Goal: Transaction & Acquisition: Purchase product/service

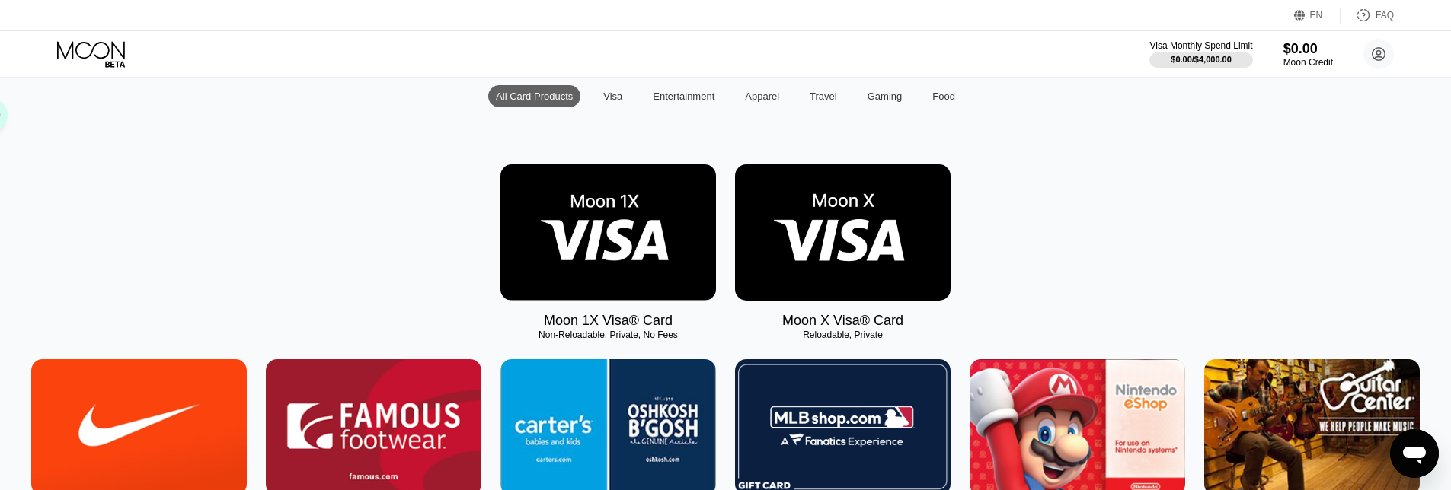
scroll to position [152, 0]
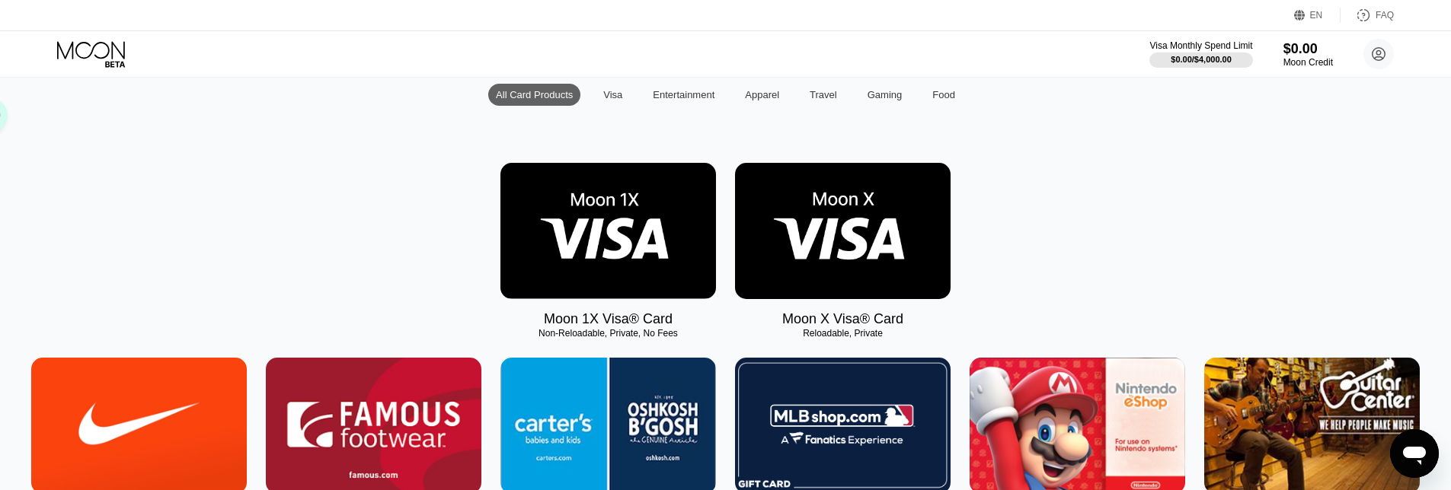
click at [874, 265] on img at bounding box center [843, 231] width 216 height 136
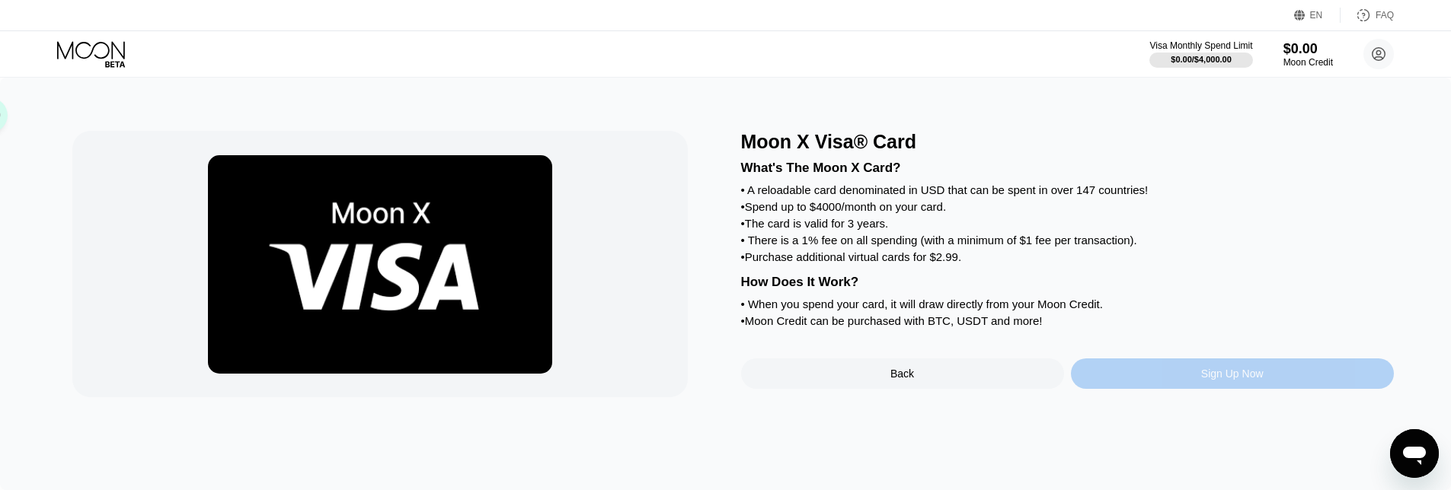
click at [1176, 389] on div "Sign Up Now" at bounding box center [1232, 374] width 323 height 30
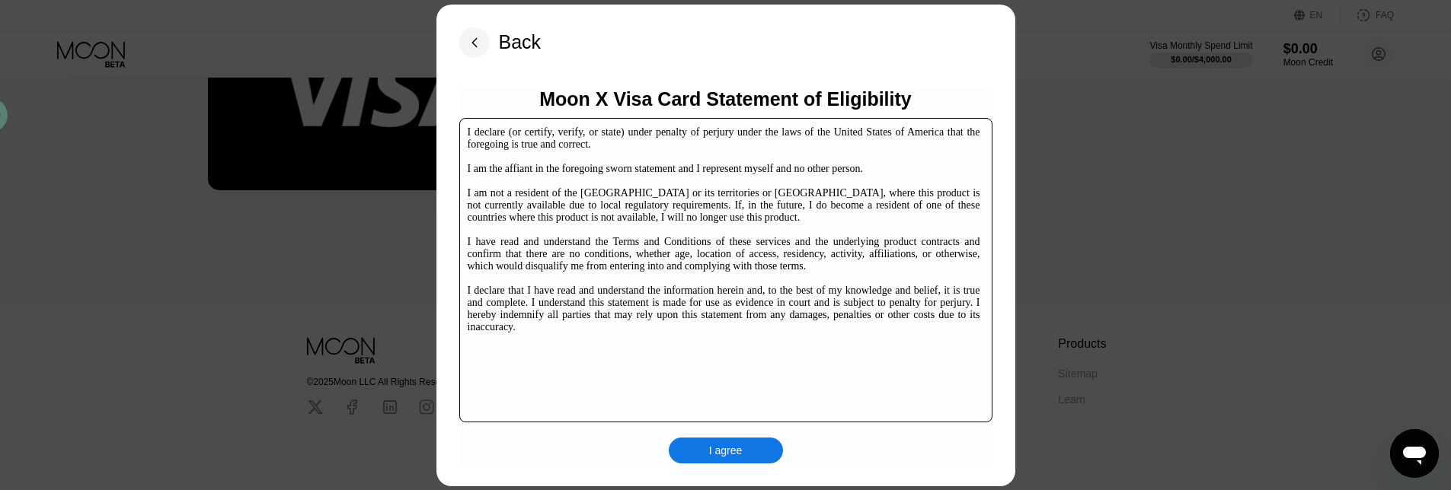
scroll to position [234, 0]
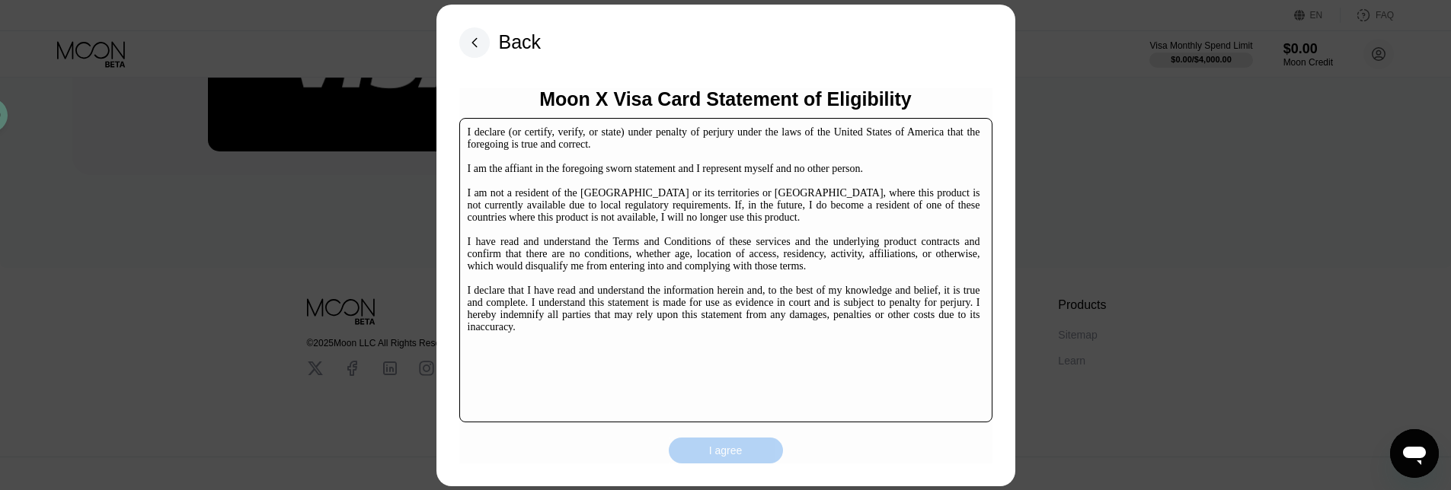
click at [747, 456] on div "I agree" at bounding box center [726, 451] width 114 height 26
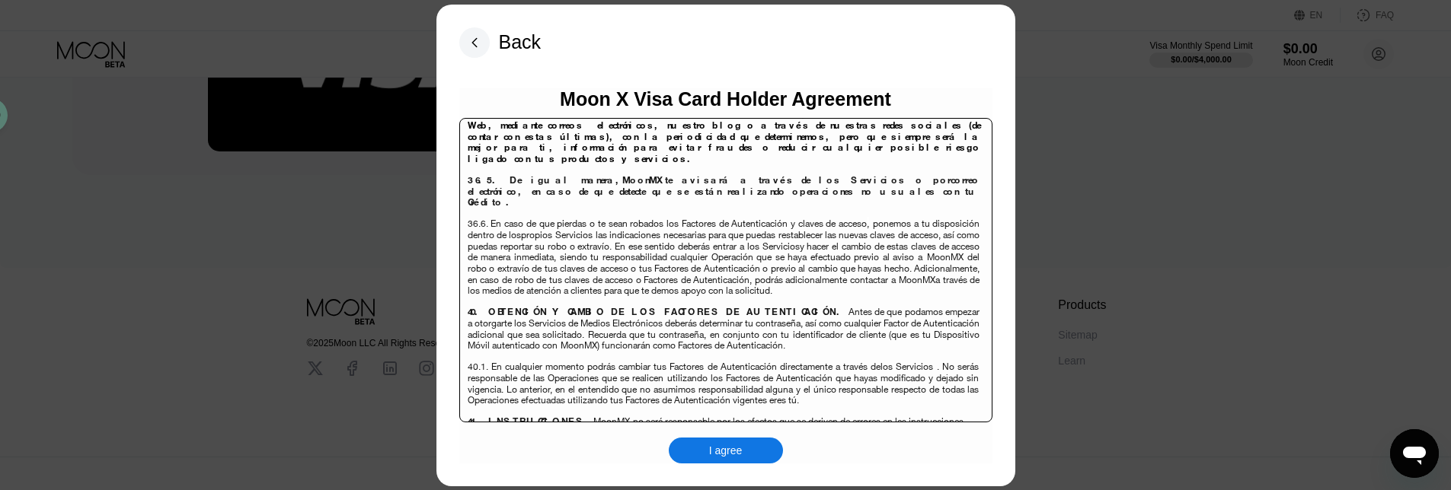
scroll to position [9890, 0]
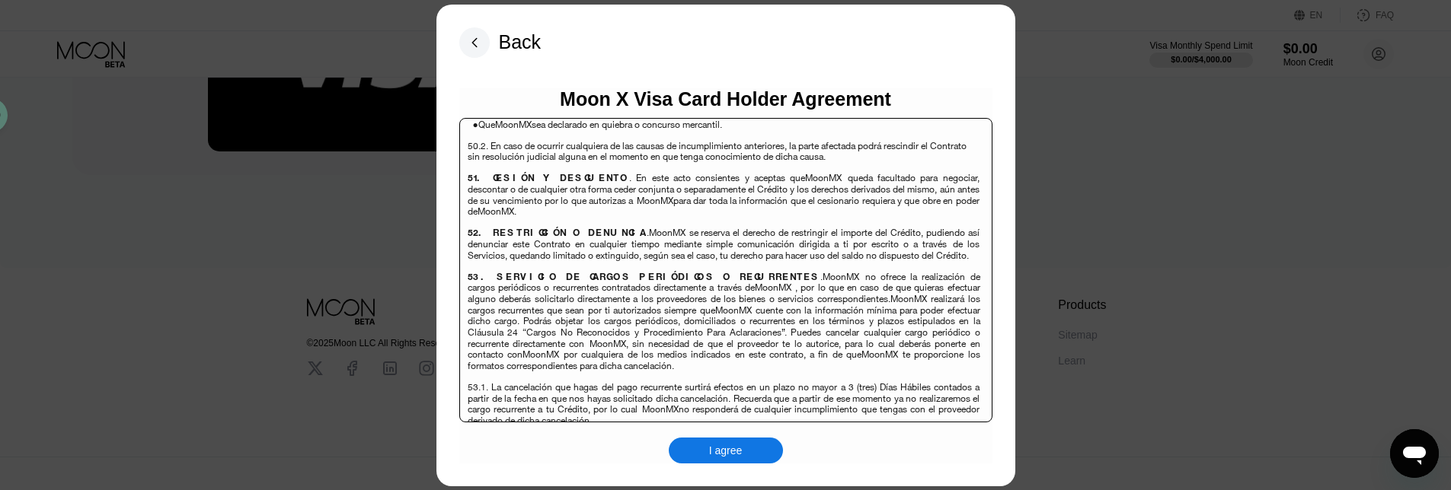
click at [744, 447] on div "I agree" at bounding box center [726, 451] width 114 height 26
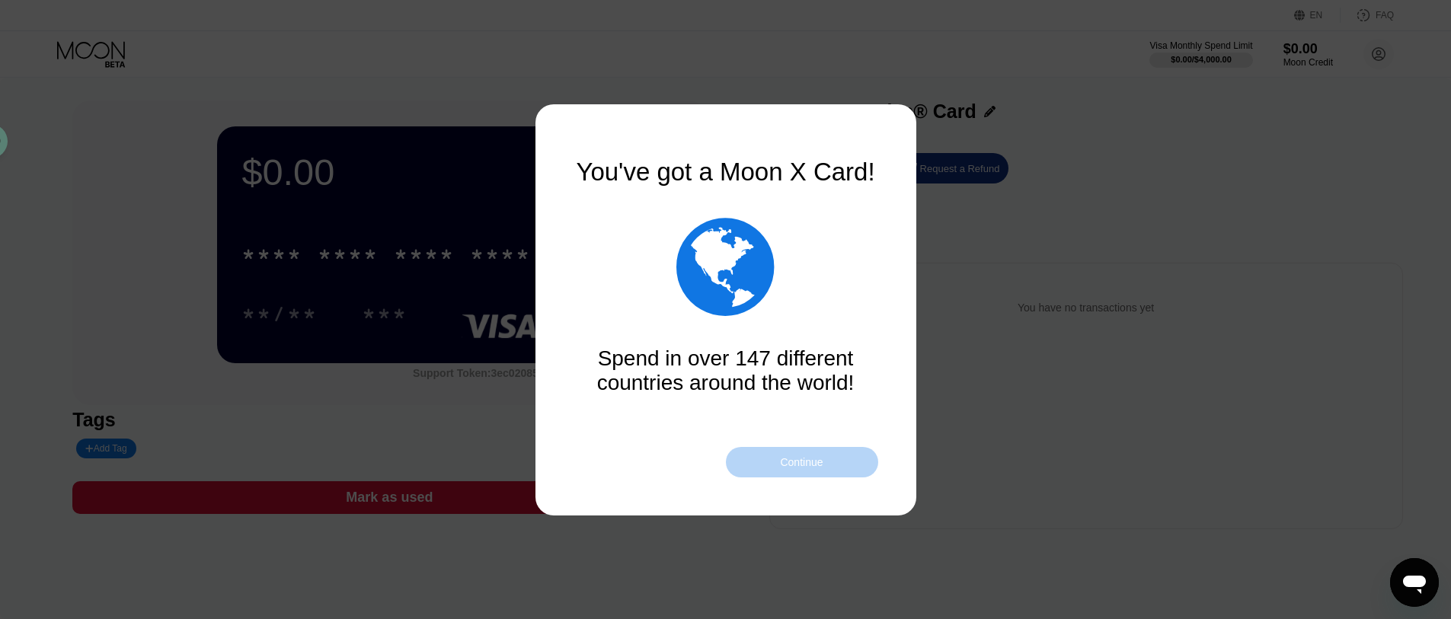
click at [795, 460] on div "Continue" at bounding box center [801, 462] width 43 height 12
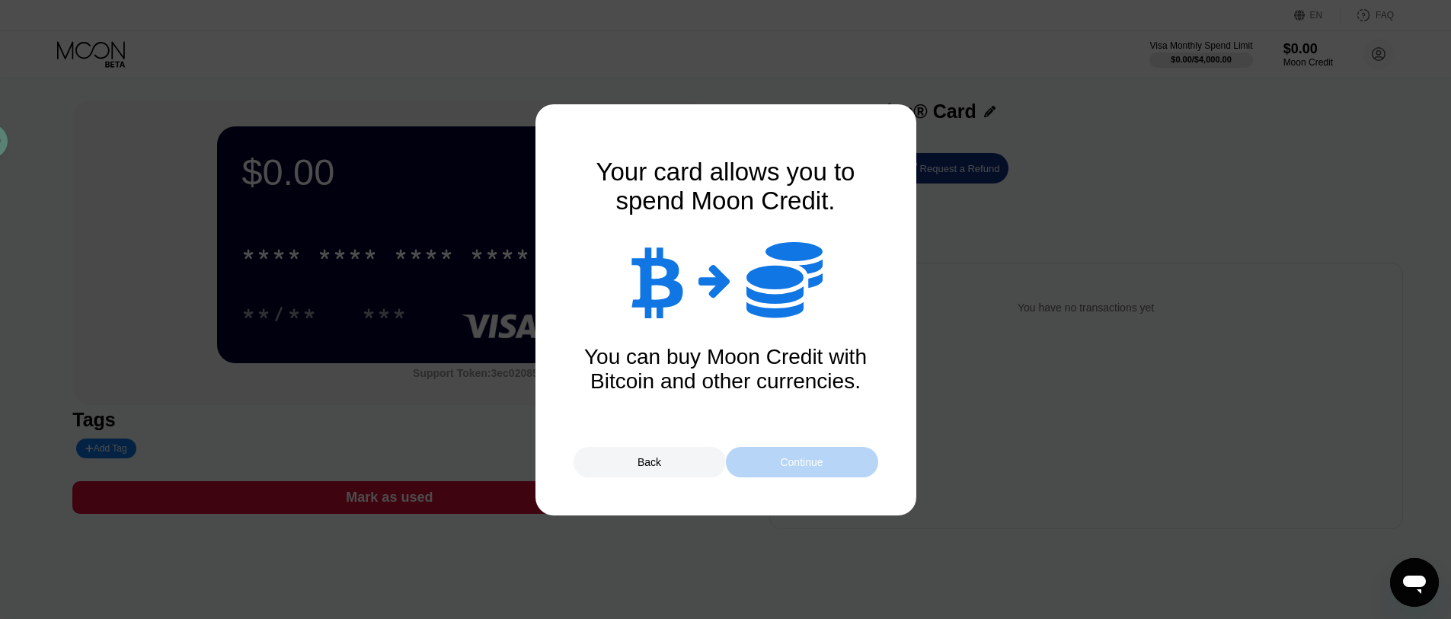
click at [796, 459] on div "Continue" at bounding box center [801, 462] width 43 height 12
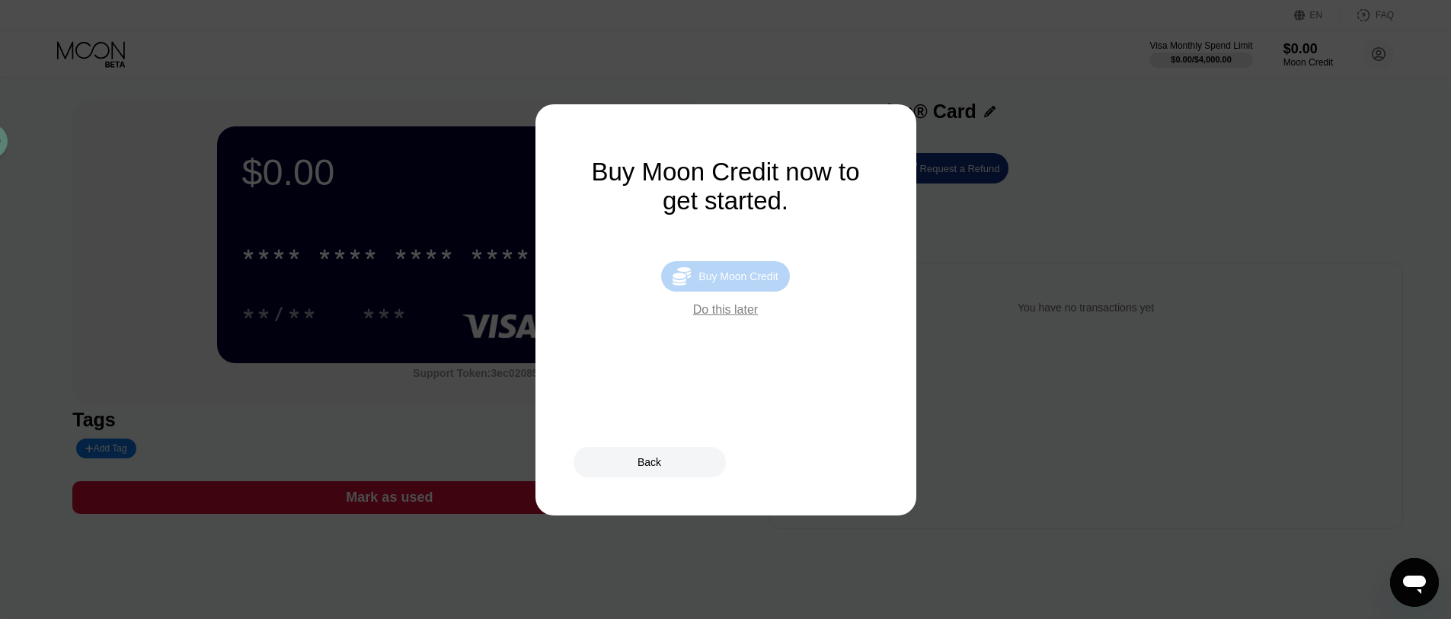
click at [734, 282] on div "Buy Moon Credit" at bounding box center [737, 276] width 79 height 12
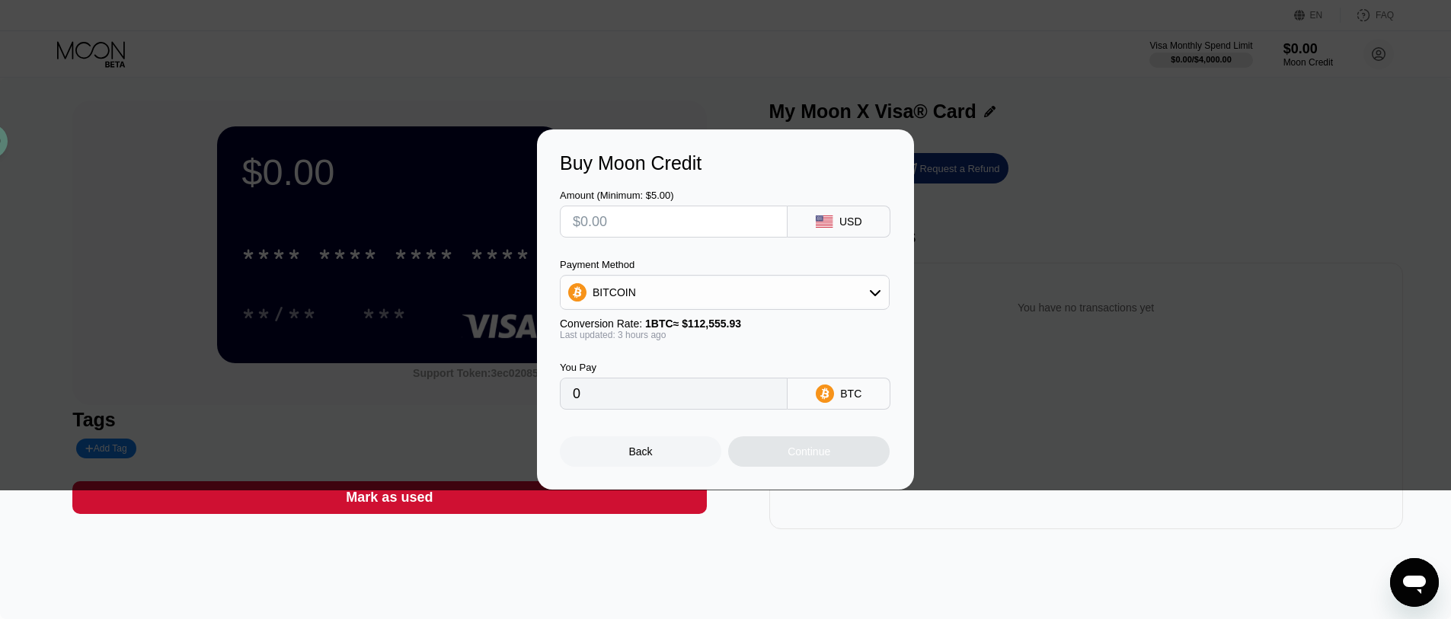
click at [835, 226] on div "USD" at bounding box center [838, 222] width 103 height 32
click at [845, 219] on div "USD" at bounding box center [850, 222] width 23 height 12
click at [685, 226] on input "text" at bounding box center [674, 221] width 202 height 30
type input "$5"
type input "0.00004479"
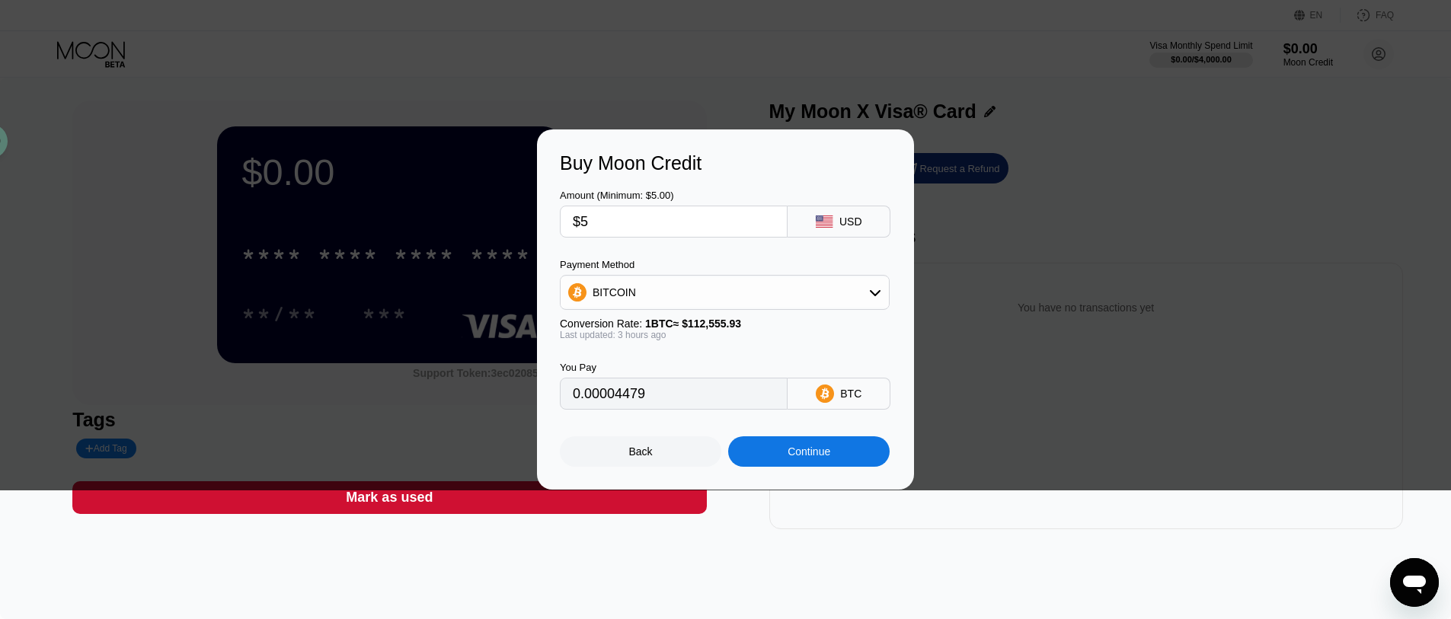
type input "$5"
click at [873, 286] on icon at bounding box center [875, 292] width 12 height 12
click at [740, 366] on div "USDT on TRON" at bounding box center [733, 368] width 287 height 12
type input "5.05"
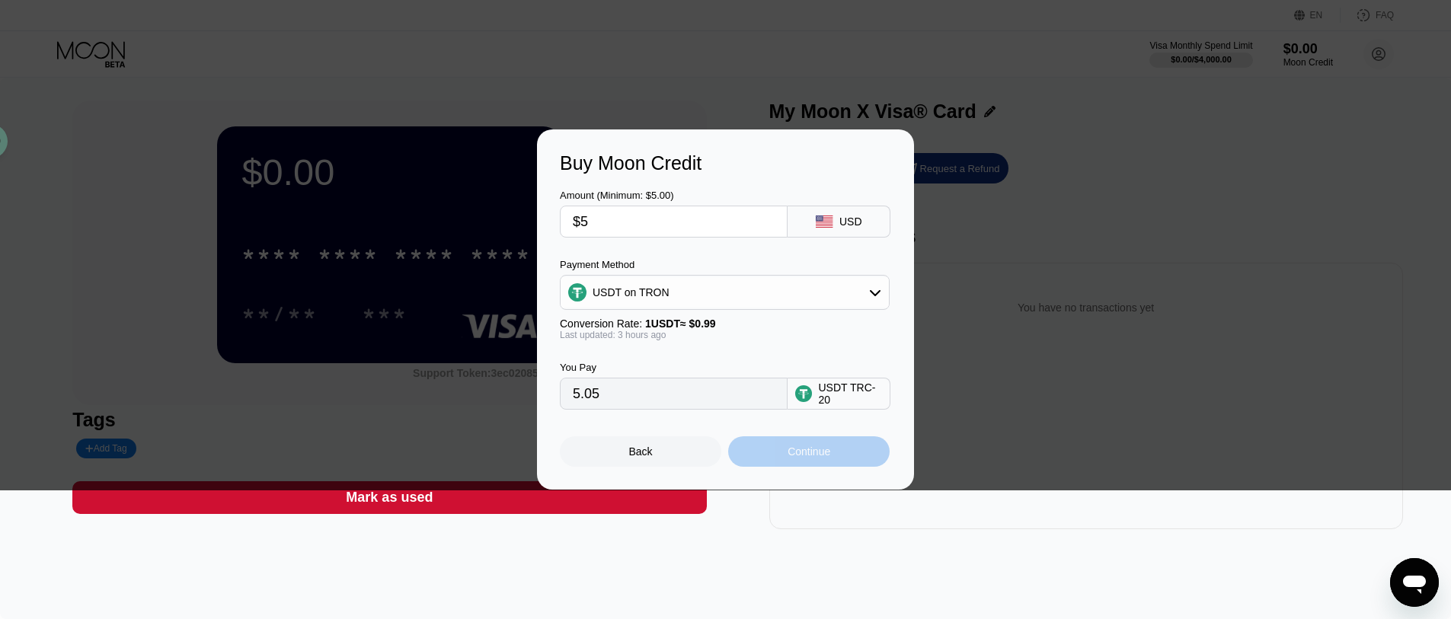
click at [804, 457] on div "Continue" at bounding box center [808, 452] width 43 height 12
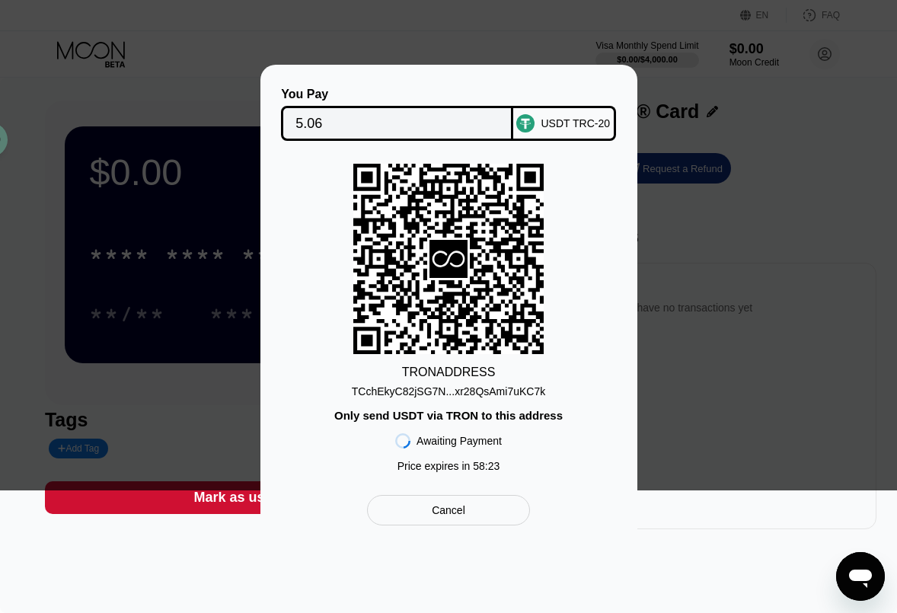
click at [451, 417] on div "Only send USDT via TRON to this address" at bounding box center [448, 415] width 228 height 13
click at [435, 372] on div "TRON ADDRESS" at bounding box center [449, 373] width 94 height 14
click at [423, 393] on div "TCchEkyC82jSG7N...xr28QsAmi7uKC7k" at bounding box center [448, 391] width 193 height 12
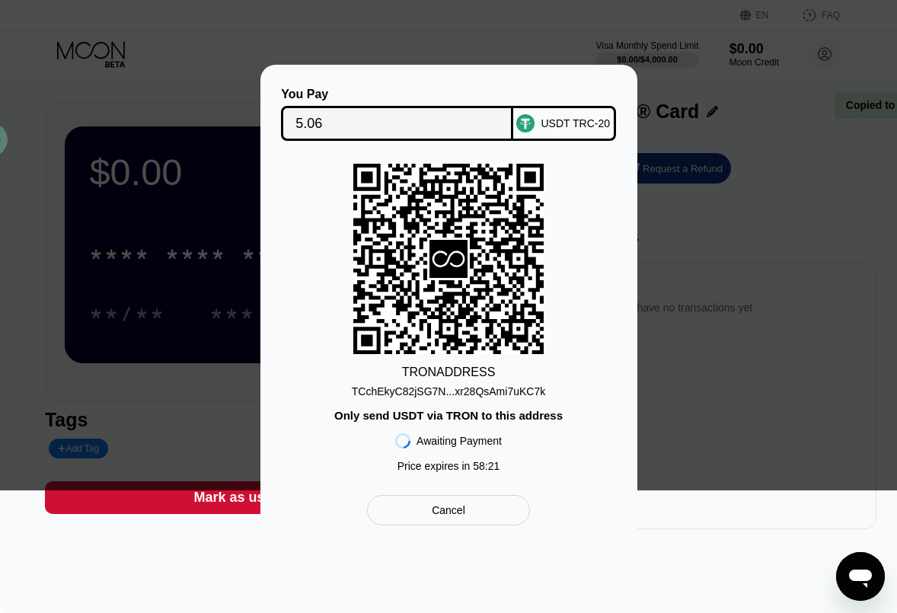
click at [423, 393] on div "TCchEkyC82jSG7N...xr28QsAmi7uKC7k" at bounding box center [448, 391] width 193 height 12
click at [464, 388] on div "TCchEkyC82jSG7N...xr28QsAmi7uKC7k" at bounding box center [448, 391] width 193 height 12
click at [416, 388] on div "TCchEkyC82jSG7N...xr28QsAmi7uKC7k" at bounding box center [448, 391] width 193 height 12
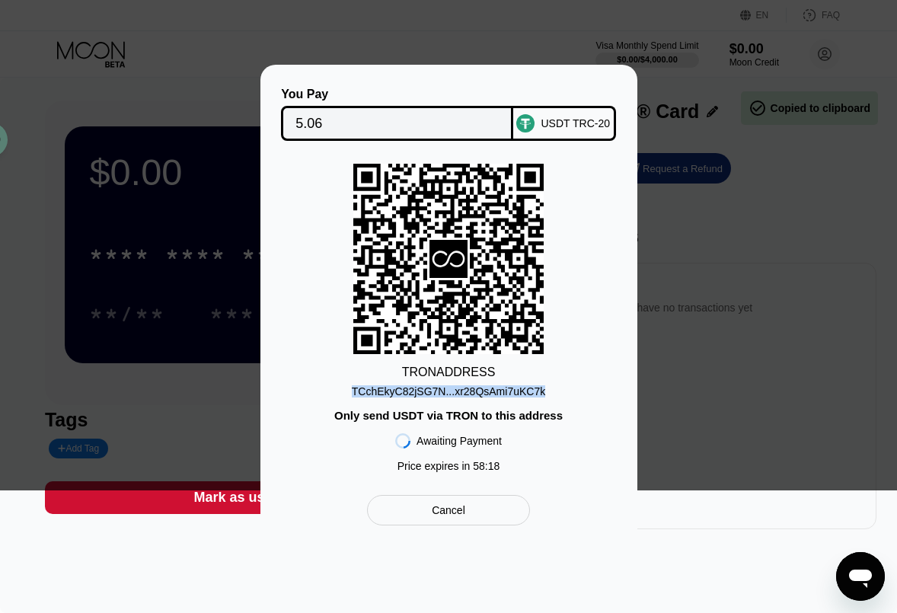
click at [416, 388] on div "TCchEkyC82jSG7N...xr28QsAmi7uKC7k" at bounding box center [448, 391] width 193 height 12
click at [438, 209] on icon at bounding box center [448, 259] width 190 height 187
click at [391, 88] on div "You Pay" at bounding box center [397, 95] width 232 height 14
click at [453, 517] on div "Cancel" at bounding box center [449, 510] width 34 height 14
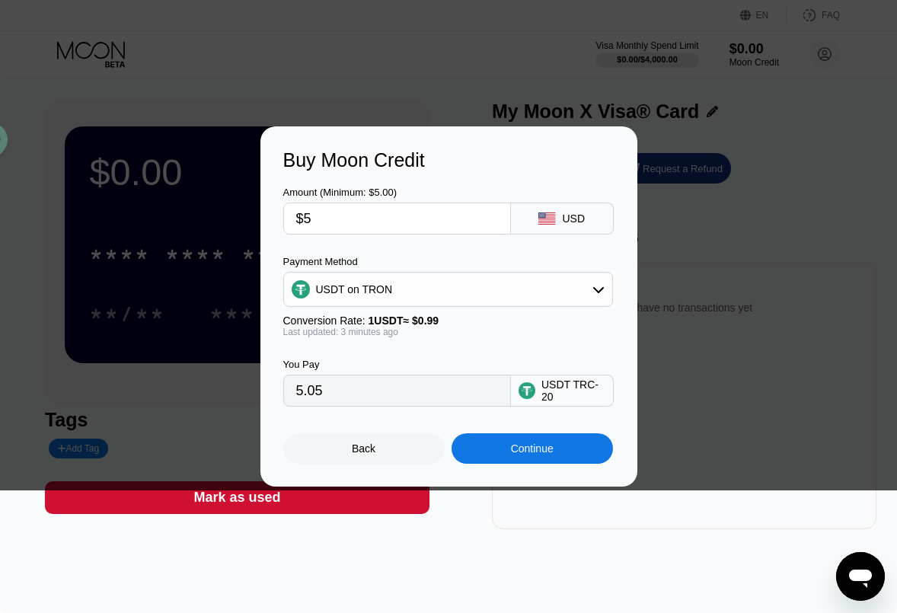
click at [477, 324] on div "Conversion Rate: 1 USDT ≈ $0.99" at bounding box center [448, 321] width 330 height 12
click at [527, 455] on div "Continue" at bounding box center [532, 448] width 43 height 12
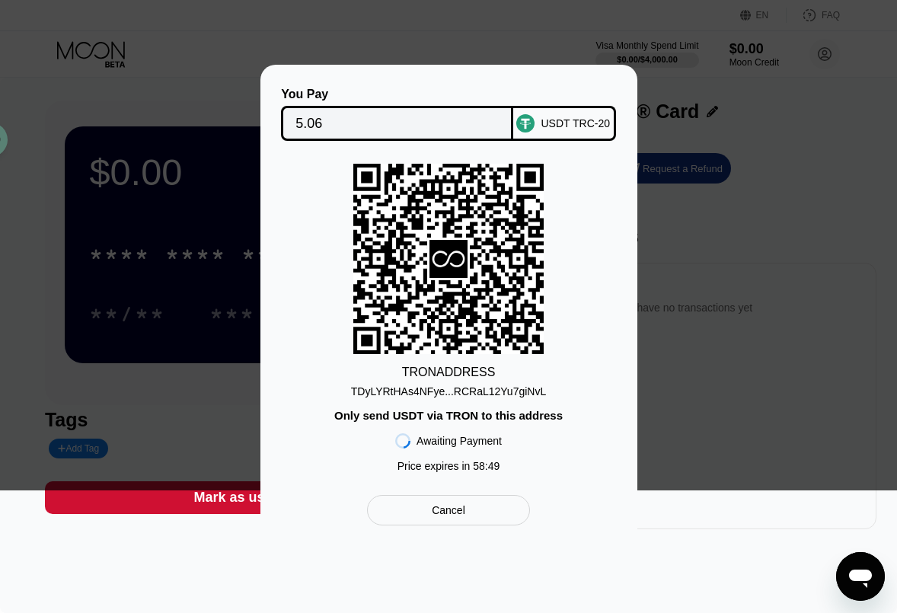
click at [421, 276] on rect at bounding box center [448, 259] width 190 height 190
click at [403, 389] on div "TDyLYRtHAs4NFye...RCRaL12Yu7giNvL" at bounding box center [449, 391] width 196 height 12
click at [402, 389] on div "TDyLYRtHAs4NFye...RCRaL12Yu7giNvL" at bounding box center [449, 391] width 196 height 12
copy div "TDyLYRtHAs4NFye...RCRaL12Yu7giNvL"
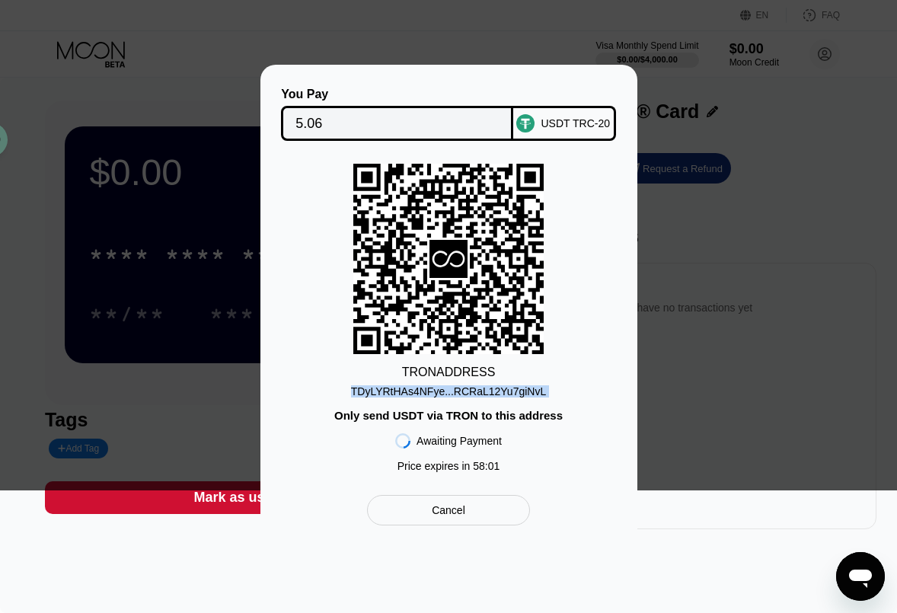
drag, startPoint x: 488, startPoint y: 238, endPoint x: 438, endPoint y: 244, distance: 50.6
click at [438, 244] on icon at bounding box center [449, 259] width 38 height 38
drag, startPoint x: 426, startPoint y: 237, endPoint x: 413, endPoint y: 254, distance: 21.8
click at [413, 254] on icon at bounding box center [448, 259] width 190 height 190
click at [435, 391] on div "TDyLYRtHAs4NFye...RCRaL12Yu7giNvL" at bounding box center [449, 391] width 196 height 12
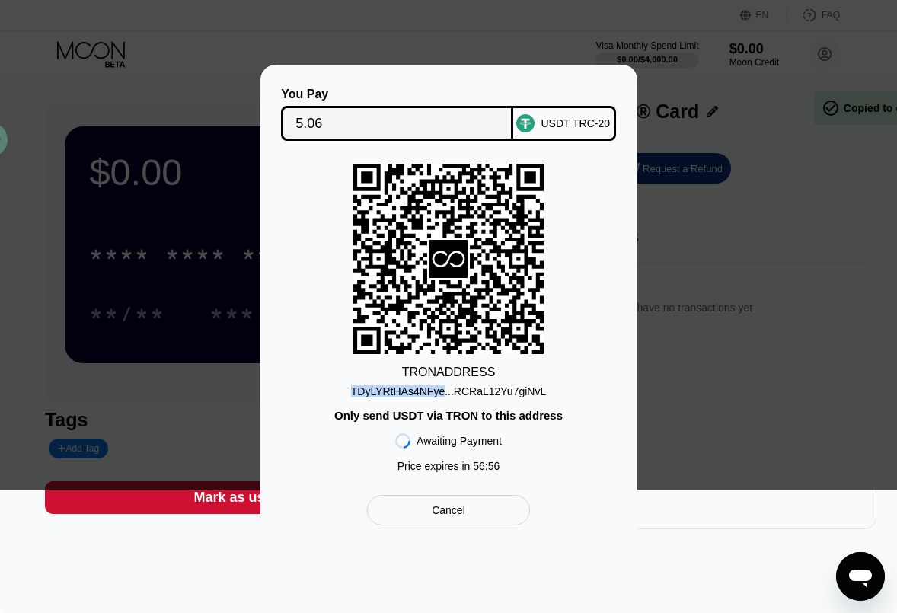
click at [435, 391] on div "TDyLYRtHAs4NFye...RCRaL12Yu7giNvL" at bounding box center [449, 391] width 196 height 12
click at [472, 391] on div "TDyLYRtHAs4NFye...RCRaL12Yu7giNvL" at bounding box center [449, 391] width 196 height 12
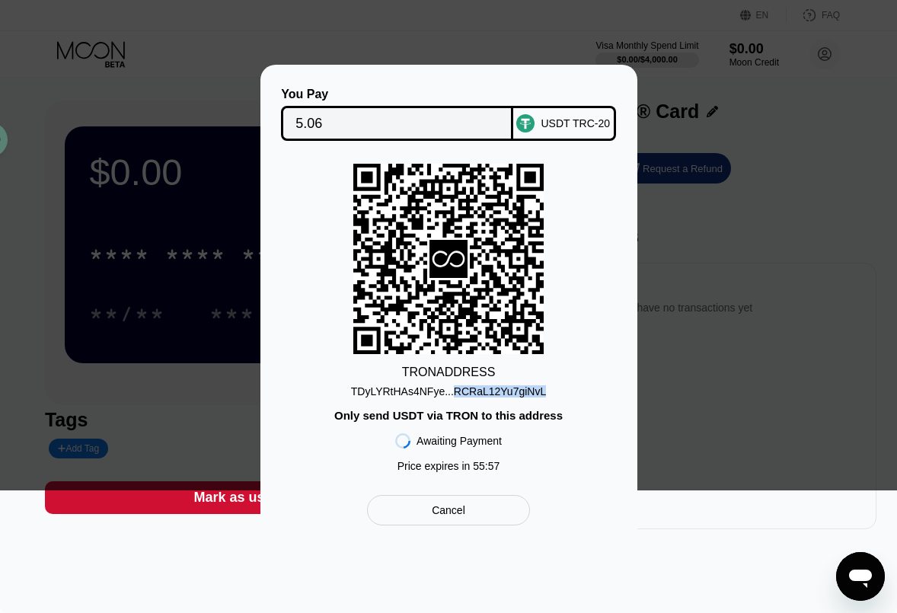
click at [422, 415] on div "Only send USDT via TRON to this address" at bounding box center [448, 415] width 228 height 13
click at [425, 390] on div "TDyLYRtHAs4NFye...RCRaL12Yu7giNvL" at bounding box center [449, 391] width 196 height 12
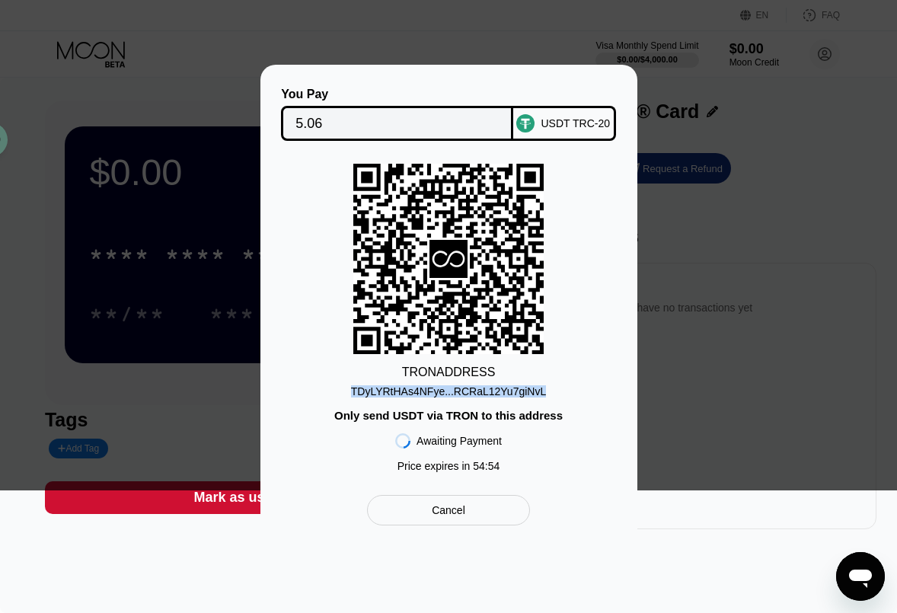
click at [554, 388] on div "TRON ADDRESS TDyLYRtHAs4NFye...RCRaL12Yu7giNvL Only send USDT via TRON to this …" at bounding box center [448, 322] width 331 height 316
click at [554, 414] on div "Only send USDT via TRON to this address" at bounding box center [448, 415] width 228 height 13
click at [440, 372] on div "TRON ADDRESS" at bounding box center [449, 373] width 94 height 14
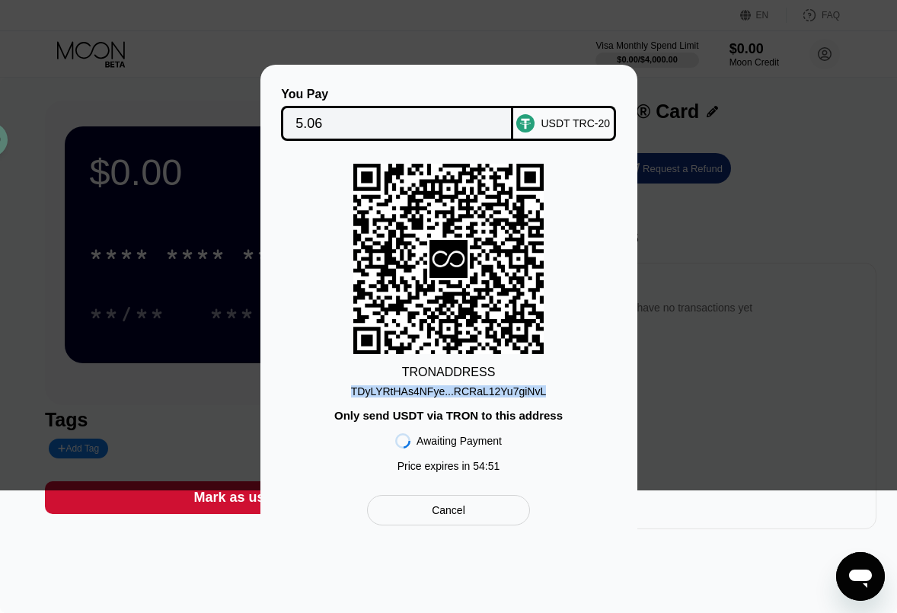
click at [440, 372] on div "TRON ADDRESS" at bounding box center [449, 373] width 94 height 14
click at [525, 170] on icon at bounding box center [448, 259] width 190 height 190
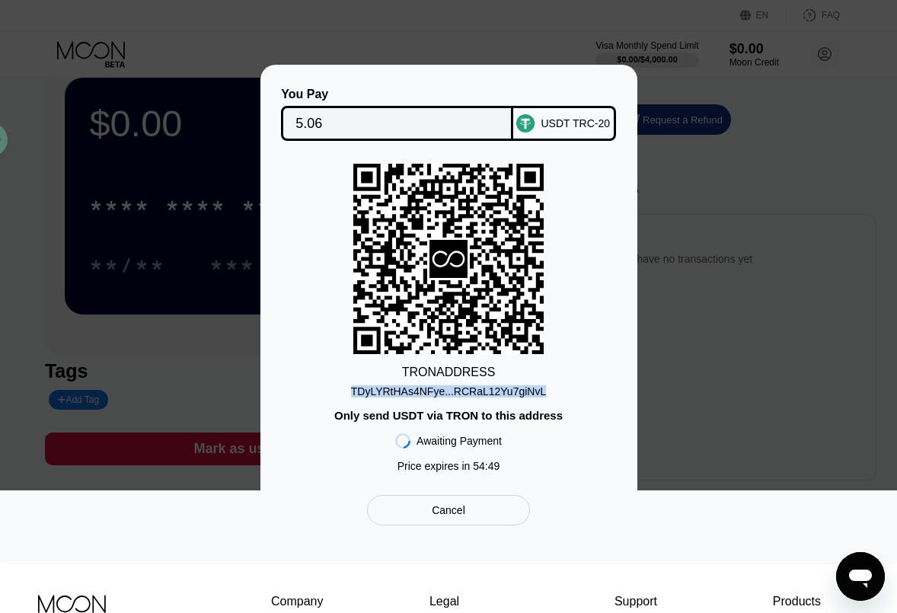
scroll to position [76, 0]
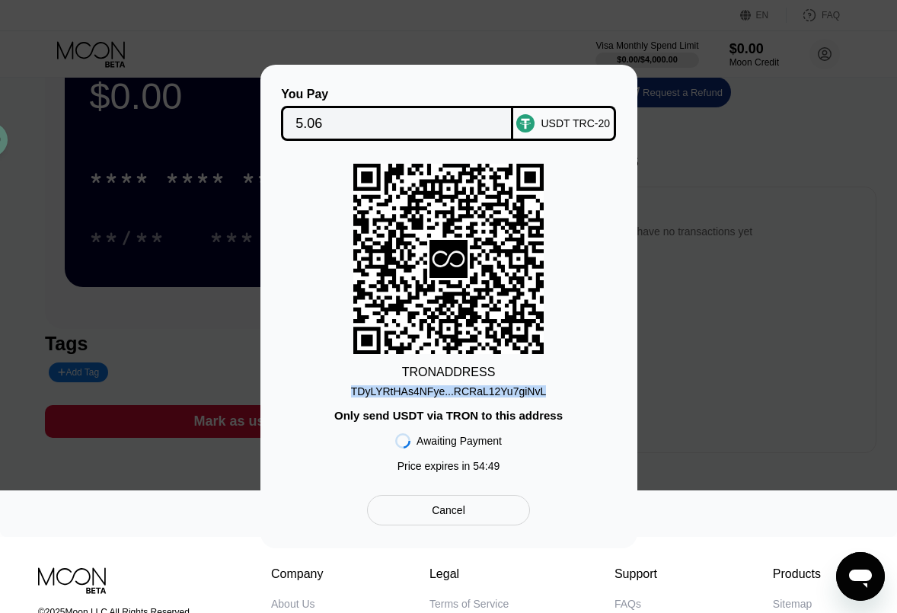
click at [459, 445] on div "Awaiting Payment" at bounding box center [459, 441] width 85 height 12
click at [458, 445] on div "Awaiting Payment" at bounding box center [459, 441] width 85 height 12
drag, startPoint x: 384, startPoint y: 419, endPoint x: 543, endPoint y: 429, distance: 159.5
click at [543, 429] on div "TRON ADDRESS TDyLYRtHAs4NFye...RCRaL12Yu7giNvL Only send USDT via TRON to this …" at bounding box center [448, 322] width 331 height 316
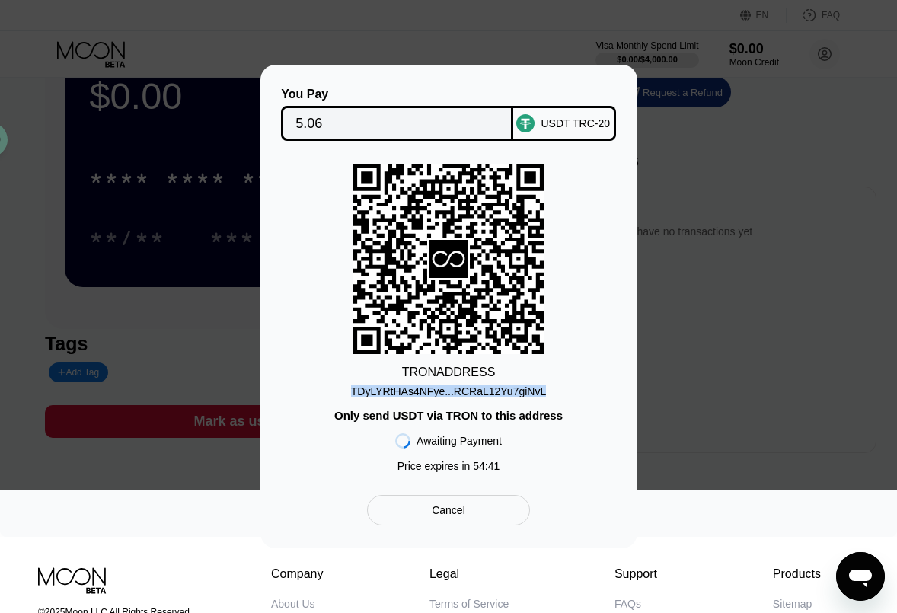
click at [387, 394] on div "TDyLYRtHAs4NFye...RCRaL12Yu7giNvL" at bounding box center [449, 391] width 196 height 12
click at [379, 391] on div "TDyLYRtHAs4NFye...RCRaL12Yu7giNvL" at bounding box center [449, 391] width 196 height 12
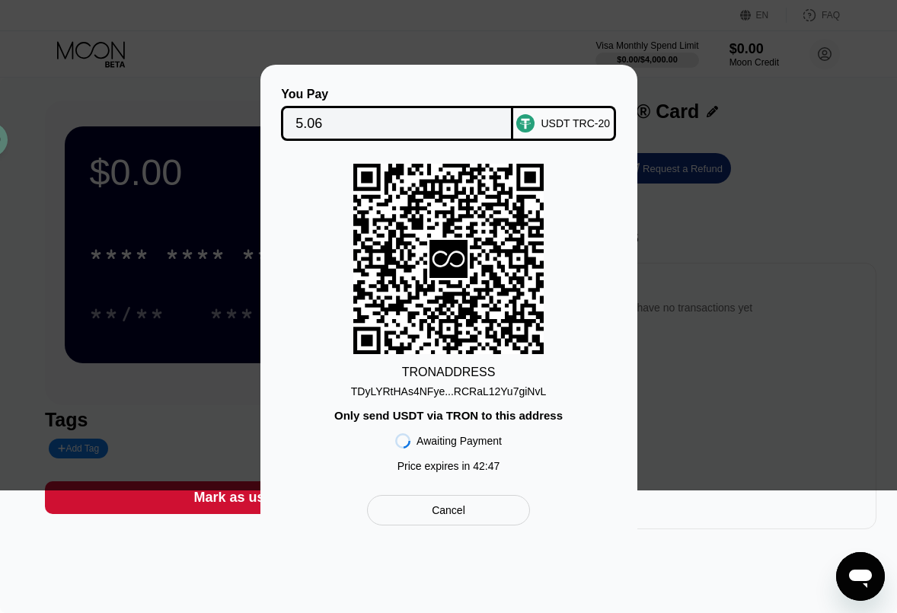
scroll to position [76, 0]
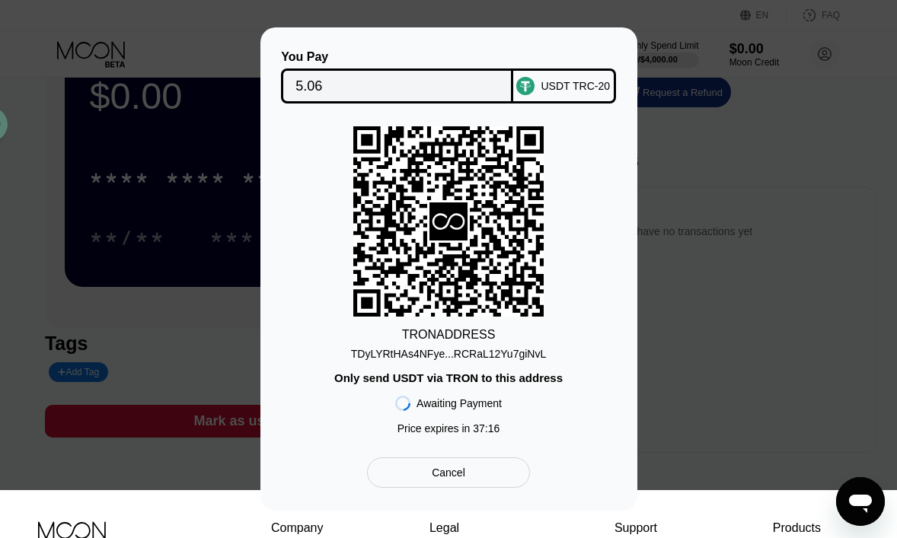
scroll to position [76, 0]
click at [405, 356] on div "TDyLYRtHAs4NFye...RCRaL12Yu7giNvL" at bounding box center [449, 354] width 196 height 12
click at [387, 352] on div "TDyLYRtHAs4NFye...RCRaL12Yu7giNvL" at bounding box center [449, 354] width 196 height 12
click at [487, 353] on div "TDyLYRtHAs4NFye...RCRaL12Yu7giNvL" at bounding box center [449, 354] width 196 height 12
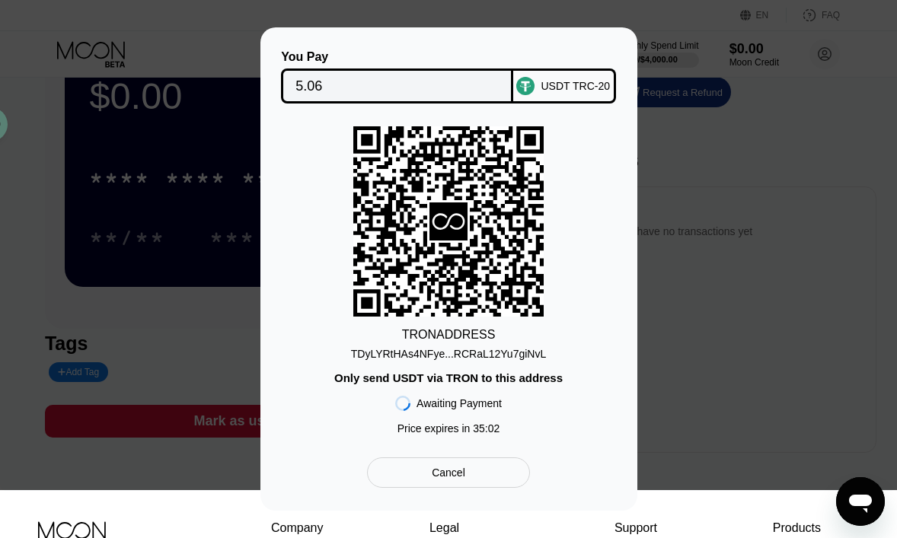
click at [415, 350] on div "TDyLYRtHAs4NFye...RCRaL12Yu7giNvL" at bounding box center [449, 354] width 196 height 12
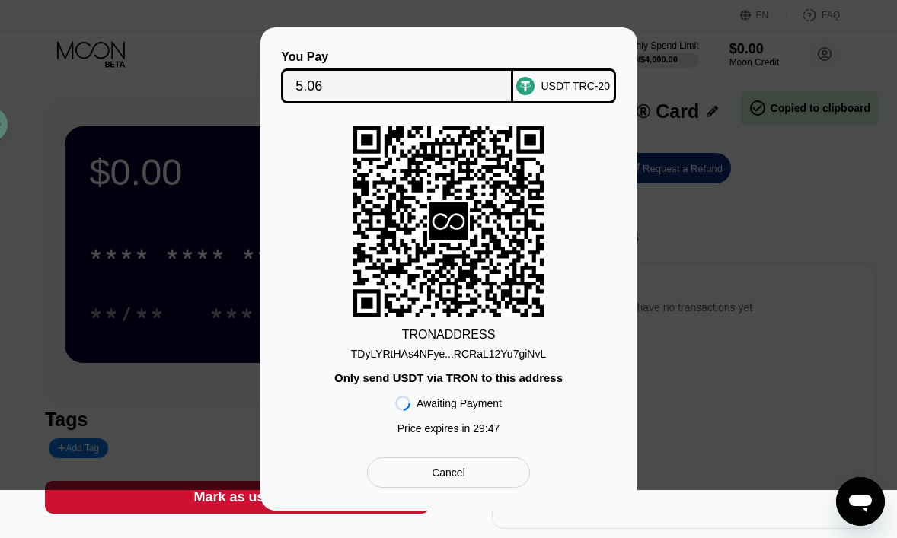
scroll to position [76, 0]
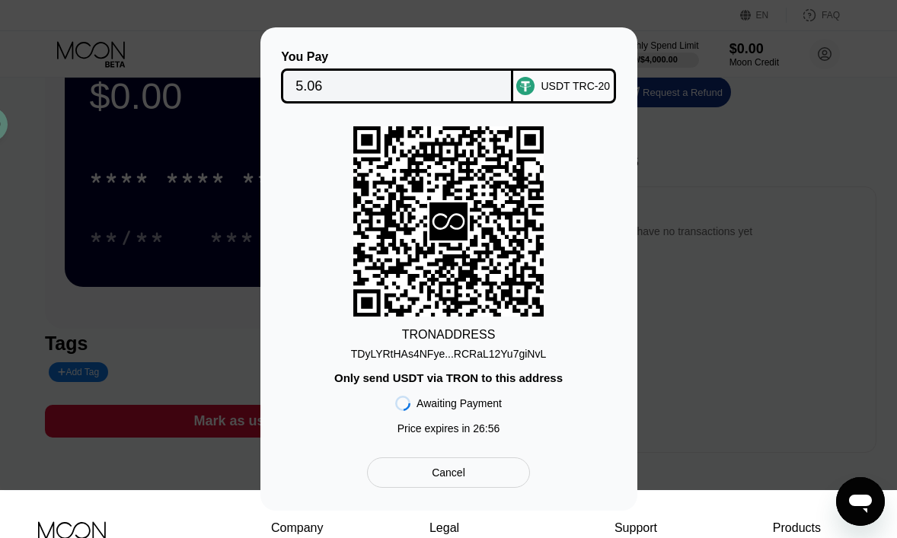
scroll to position [76, 0]
click at [200, 34] on div "You Pay 5.06 USDT TRC-20 TRON ADDRESS TDyLYRtHAs4NFye...RCRaL12Yu7giNvL Only se…" at bounding box center [448, 269] width 897 height 484
click at [710, 286] on div "You Pay 5.06 USDT TRC-20 TRON ADDRESS TDyLYRtHAs4NFye...RCRaL12Yu7giNvL Only se…" at bounding box center [448, 269] width 897 height 484
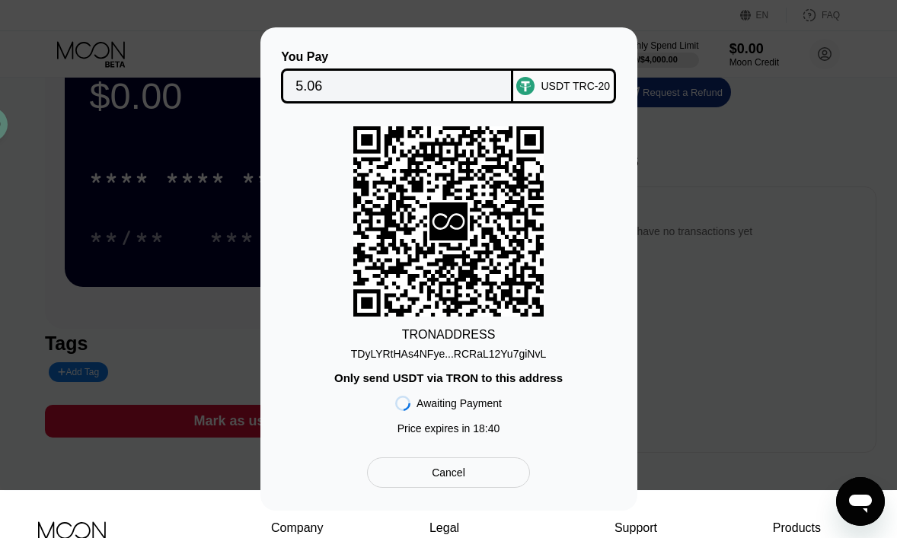
click at [487, 483] on div "Cancel" at bounding box center [448, 473] width 162 height 30
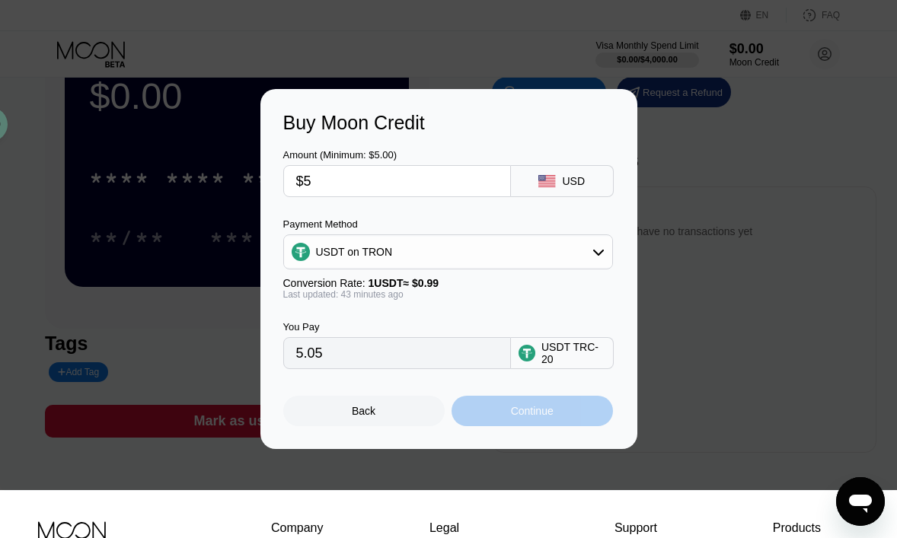
click at [513, 417] on div "Continue" at bounding box center [532, 411] width 43 height 12
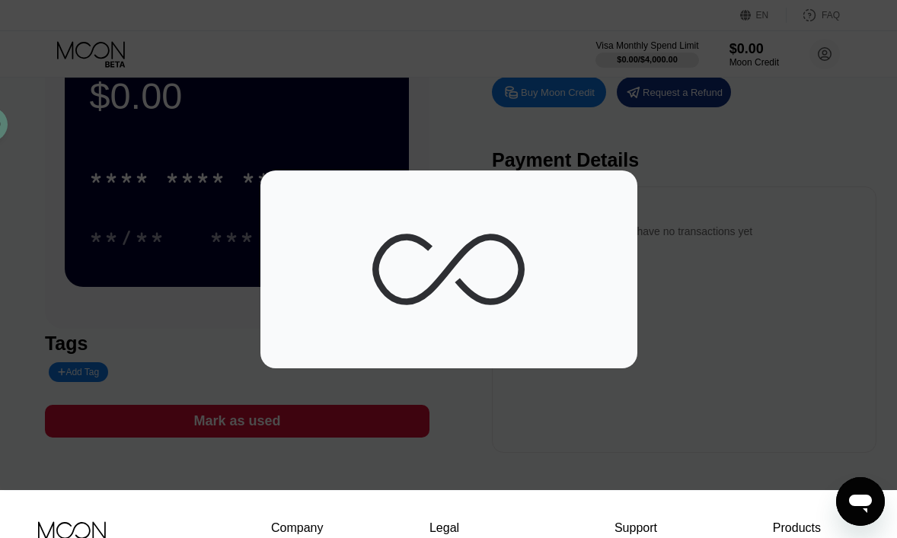
click at [723, 388] on div at bounding box center [725, 245] width 1451 height 490
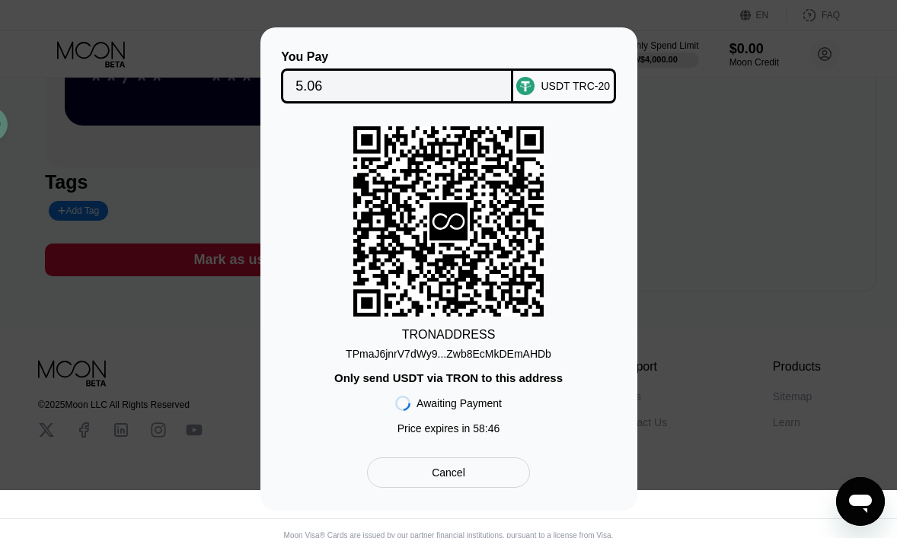
scroll to position [269, 0]
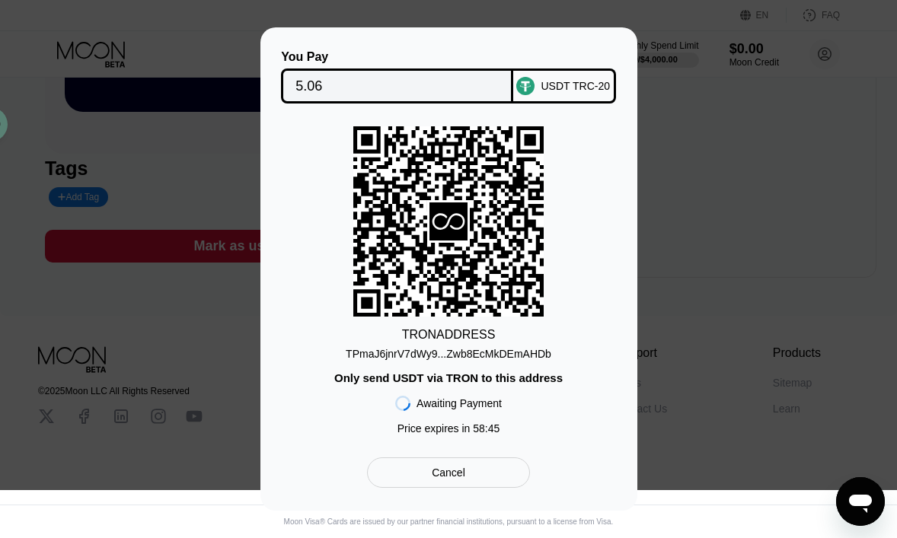
click at [493, 480] on div "Cancel" at bounding box center [448, 473] width 162 height 30
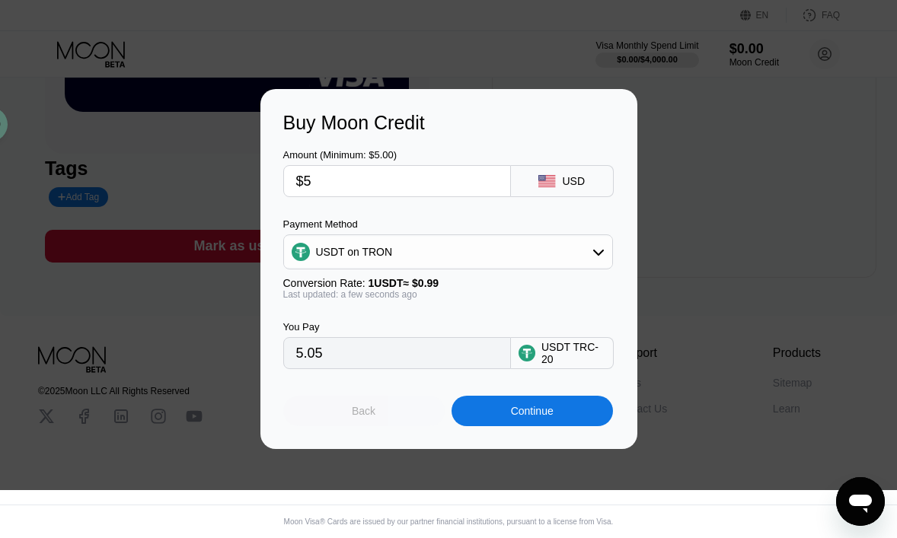
click at [378, 420] on div "Back" at bounding box center [363, 411] width 161 height 30
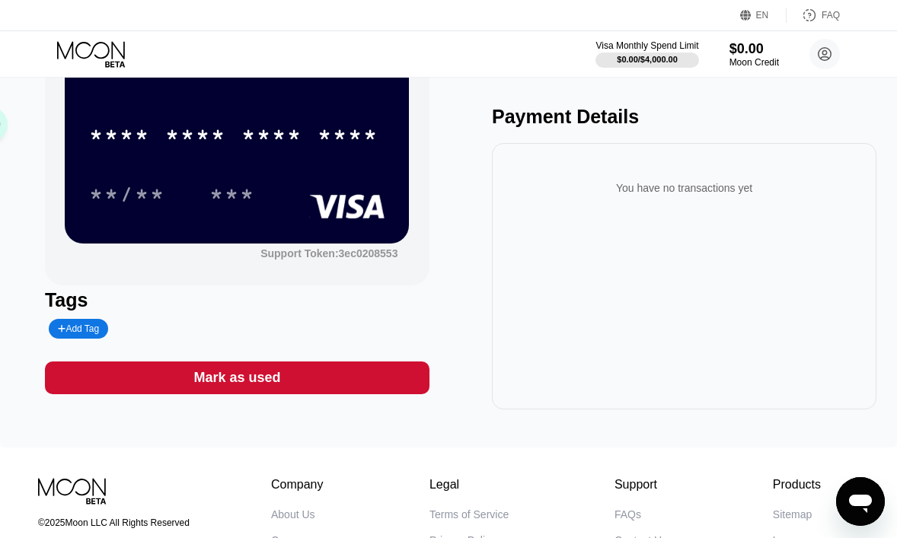
scroll to position [0, 0]
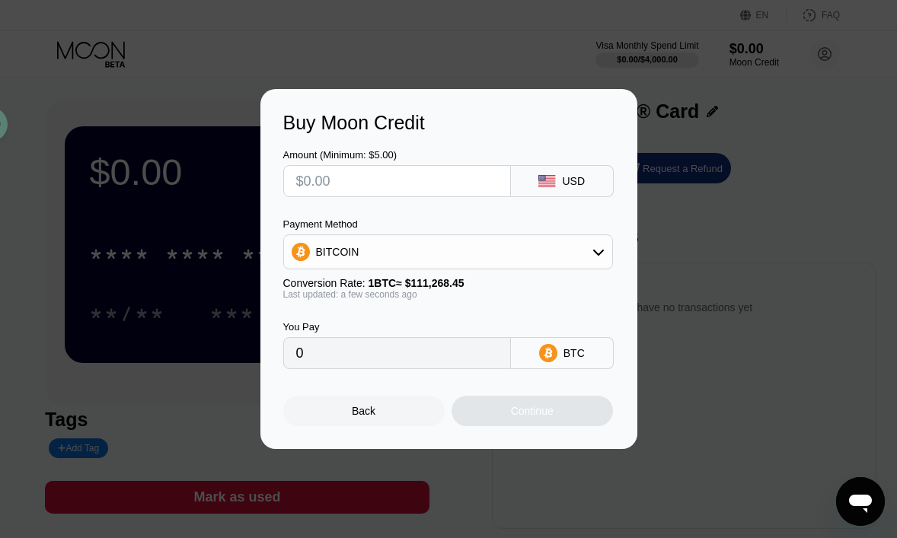
click at [379, 417] on div "Back" at bounding box center [363, 411] width 161 height 30
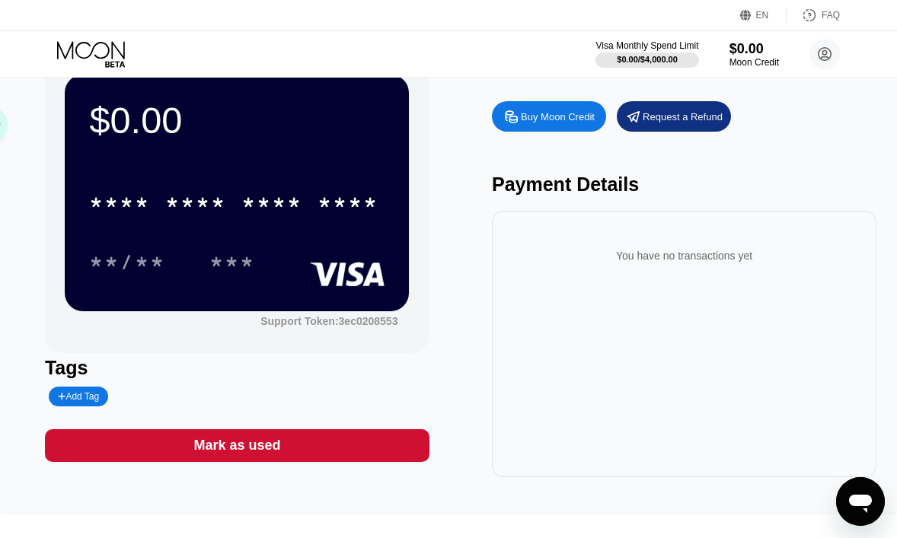
scroll to position [152, 0]
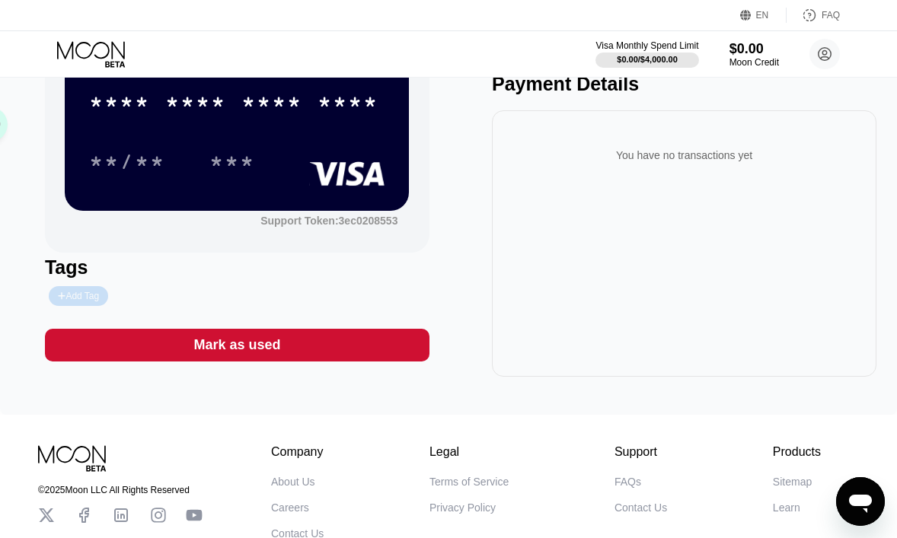
click at [80, 296] on div "Add Tag" at bounding box center [78, 296] width 41 height 11
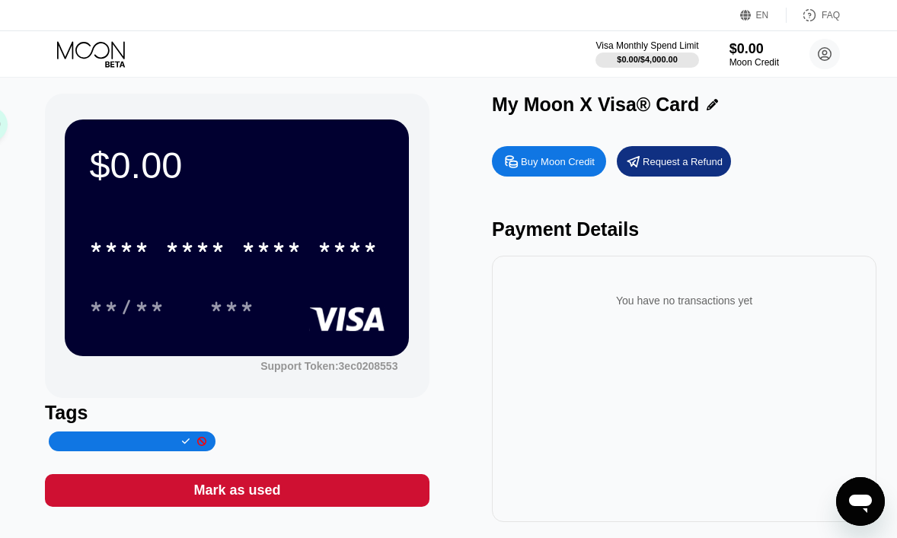
scroll to position [0, 0]
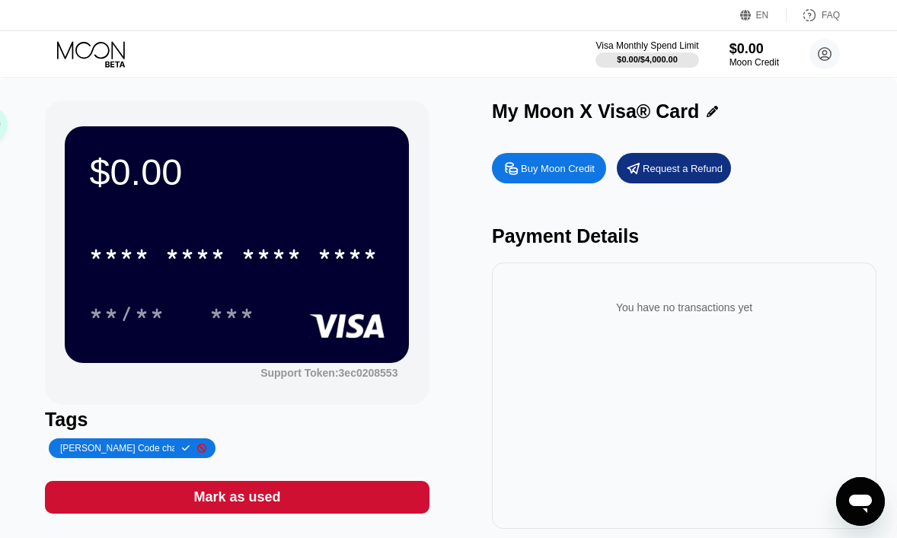
type input "[PERSON_NAME] Code charge Card"
click at [461, 419] on div "$0.00 * * * * * * * * * * * * **** **/** *** Support Token: 3ec0208553 Tags [PE…" at bounding box center [448, 315] width 807 height 429
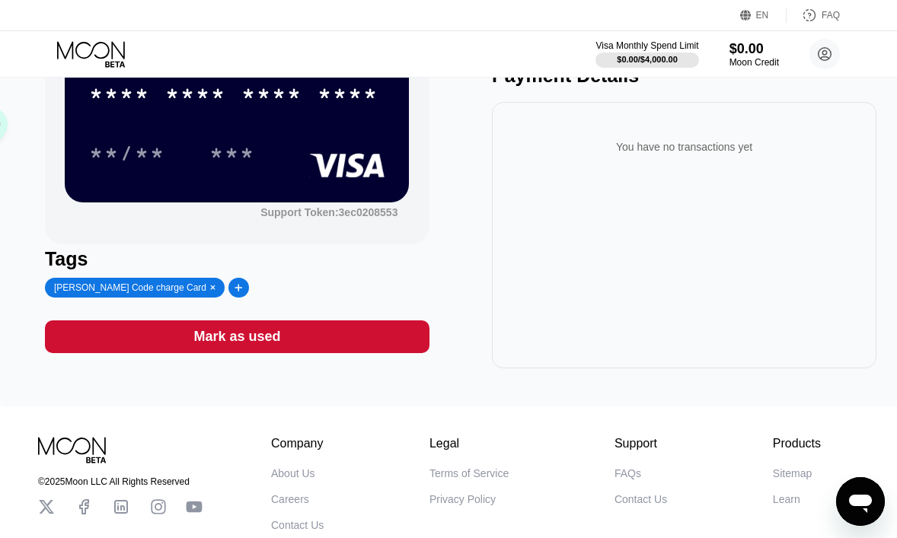
scroll to position [117, 0]
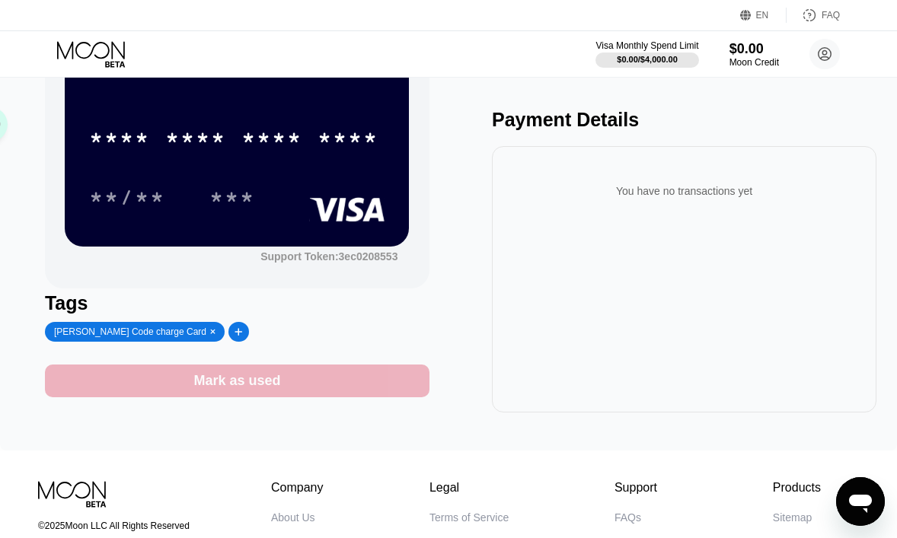
click at [251, 389] on div "Mark as used" at bounding box center [236, 381] width 87 height 18
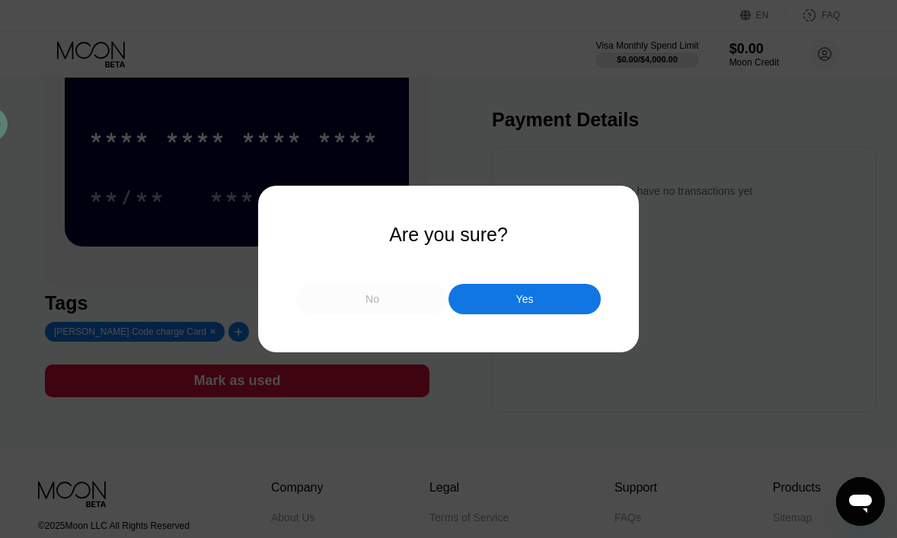
click at [391, 302] on div "No" at bounding box center [372, 299] width 152 height 30
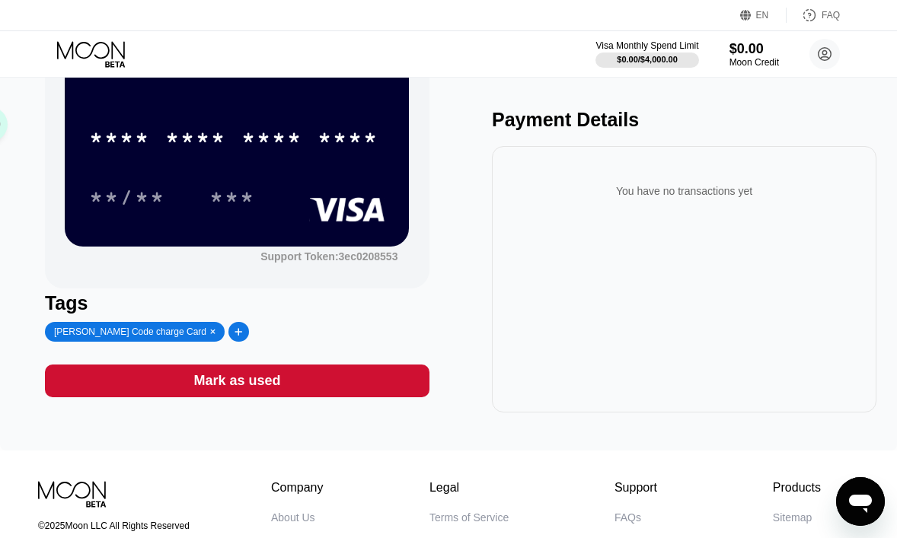
click at [476, 57] on div "Visa Monthly Spend Limit $0.00 / $4,000.00 $0.00 Moon Credit [EMAIL_ADDRESS][DO…" at bounding box center [448, 54] width 897 height 46
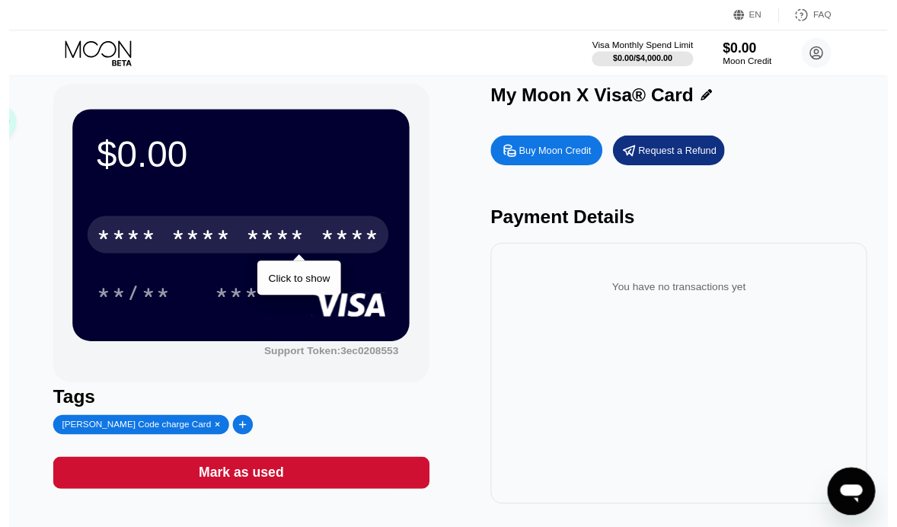
scroll to position [0, 0]
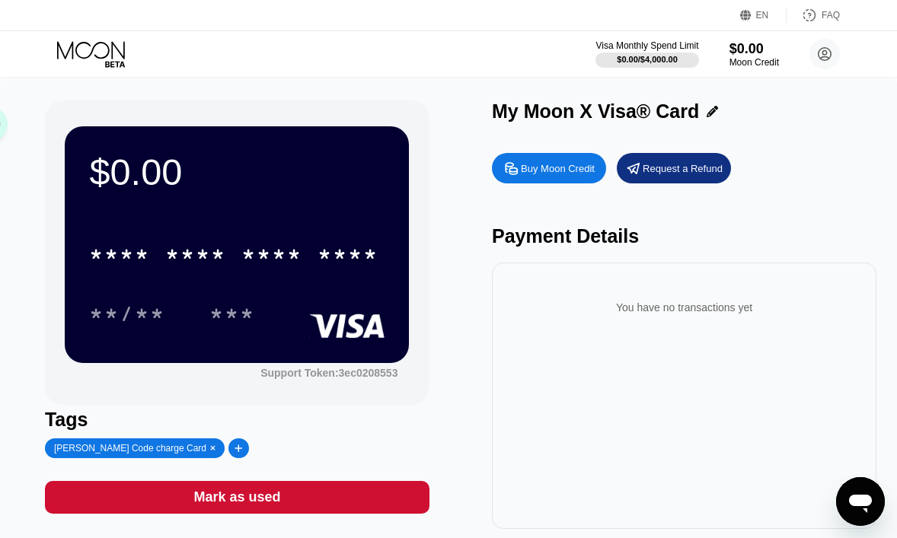
drag, startPoint x: 482, startPoint y: 101, endPoint x: 696, endPoint y: 149, distance: 219.3
click at [696, 149] on div "$0.00 * * * * * * * * * * * * **** **/** *** Support Token: 3ec0208553 Tags [PE…" at bounding box center [448, 315] width 807 height 429
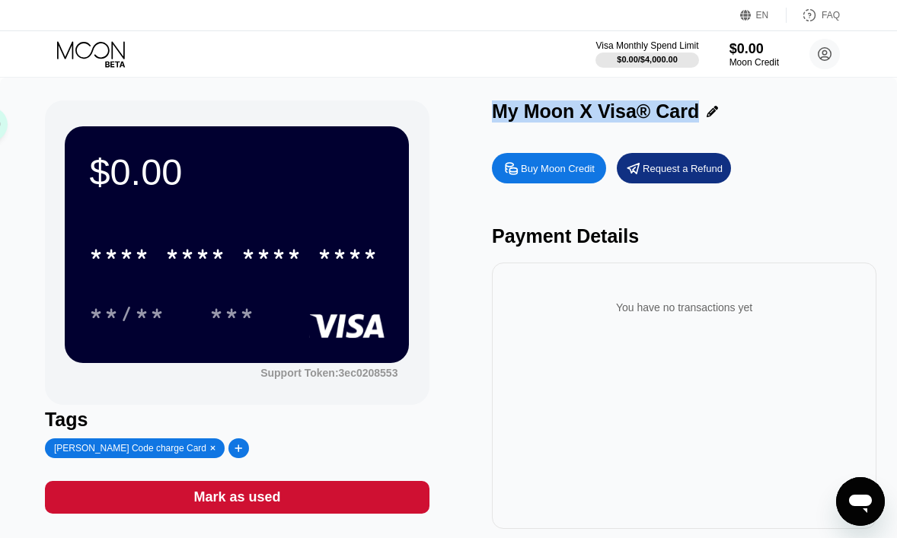
drag, startPoint x: 497, startPoint y: 110, endPoint x: 702, endPoint y: 129, distance: 206.5
click at [703, 130] on div "My Moon X Visa® Card" at bounding box center [684, 116] width 385 height 30
copy div "My Moon X Visa® Card"
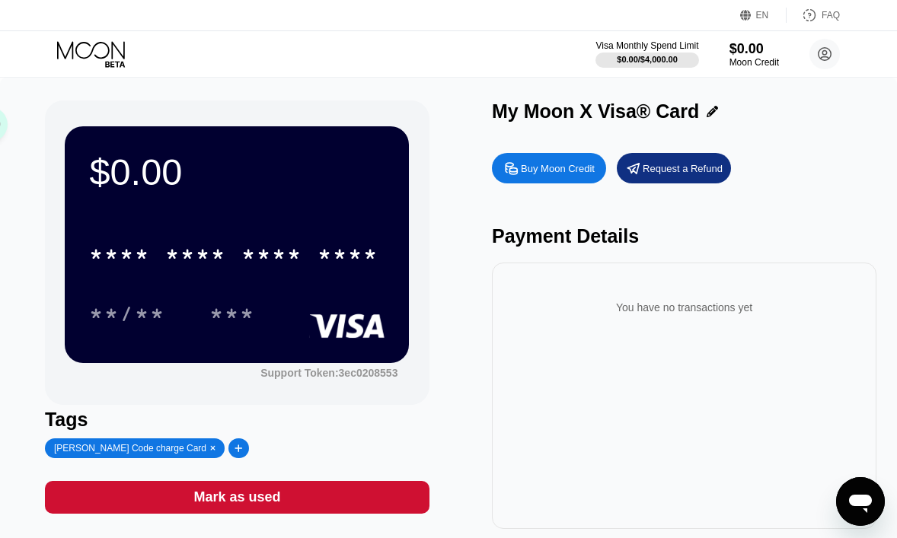
click at [455, 65] on div "Visa Monthly Spend Limit $0.00 / $4,000.00 $0.00 Moon Credit [EMAIL_ADDRESS][DO…" at bounding box center [448, 54] width 897 height 46
click at [472, 56] on div "Visa Monthly Spend Limit $0.00 / $4,000.00 $0.00 Moon Credit [EMAIL_ADDRESS][DO…" at bounding box center [448, 54] width 897 height 46
click at [416, 49] on div "Visa Monthly Spend Limit $0.00 / $4,000.00 $0.00 Moon Credit [EMAIL_ADDRESS][DO…" at bounding box center [448, 54] width 897 height 46
click at [746, 48] on div "$0.00" at bounding box center [754, 48] width 51 height 16
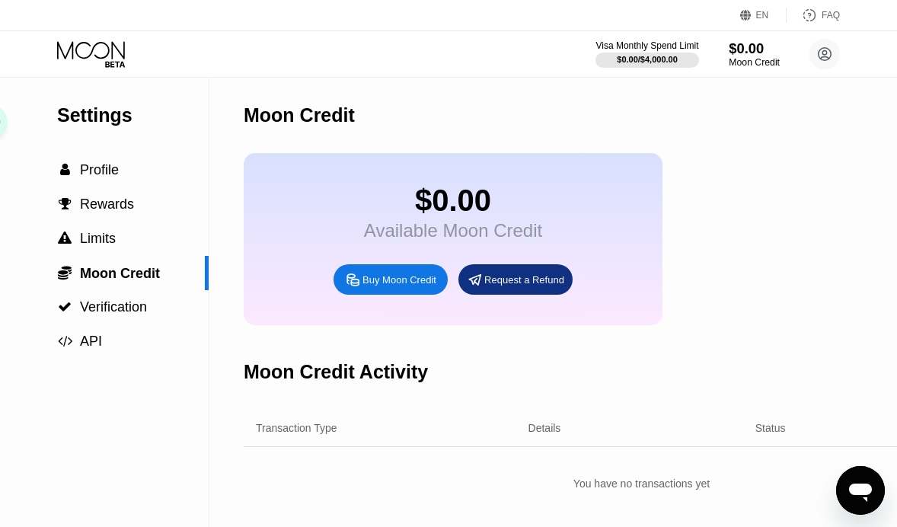
click at [749, 50] on div "$0.00" at bounding box center [754, 48] width 51 height 16
click at [745, 50] on div "$0.00" at bounding box center [754, 48] width 51 height 16
click at [394, 286] on div "Buy Moon Credit" at bounding box center [400, 279] width 74 height 13
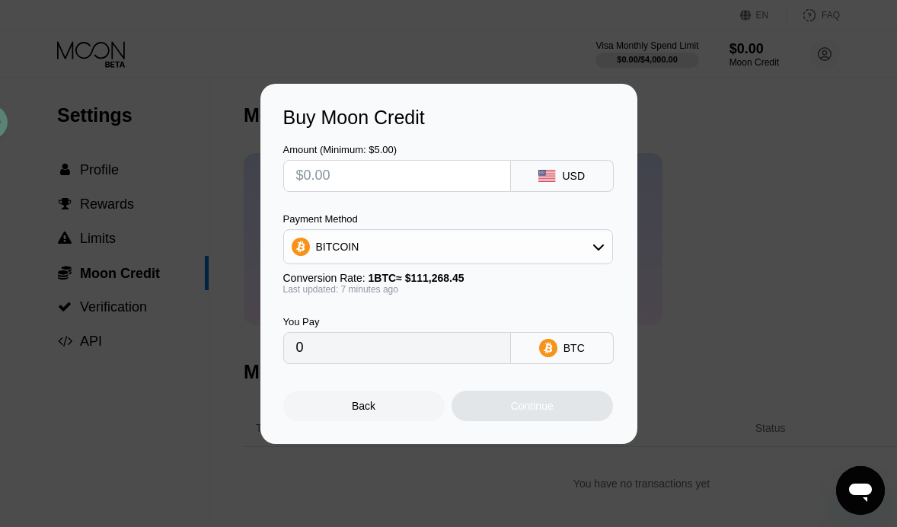
click at [583, 174] on div "USD" at bounding box center [573, 176] width 23 height 12
click at [593, 244] on icon at bounding box center [598, 247] width 12 height 12
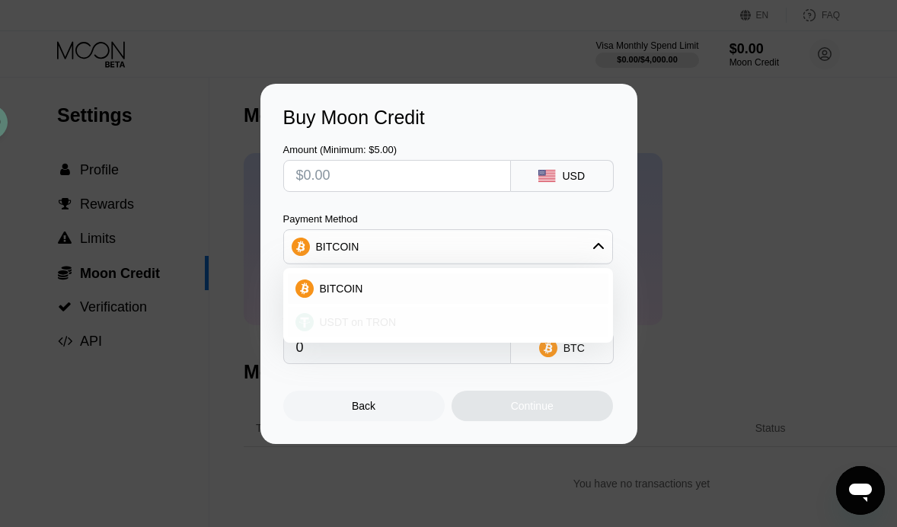
click at [497, 320] on div "USDT on TRON" at bounding box center [457, 322] width 287 height 12
type input "0.00"
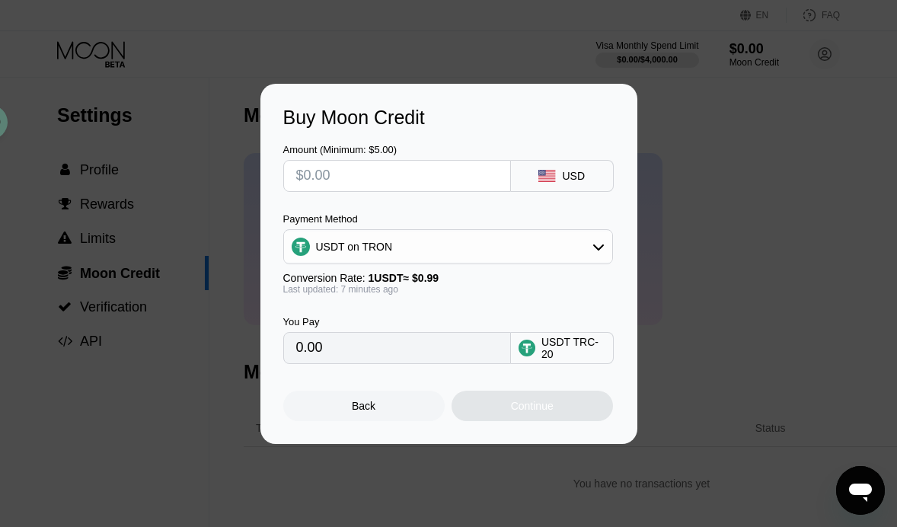
click at [407, 173] on input "text" at bounding box center [397, 176] width 202 height 30
type input "$5"
type input "5.05"
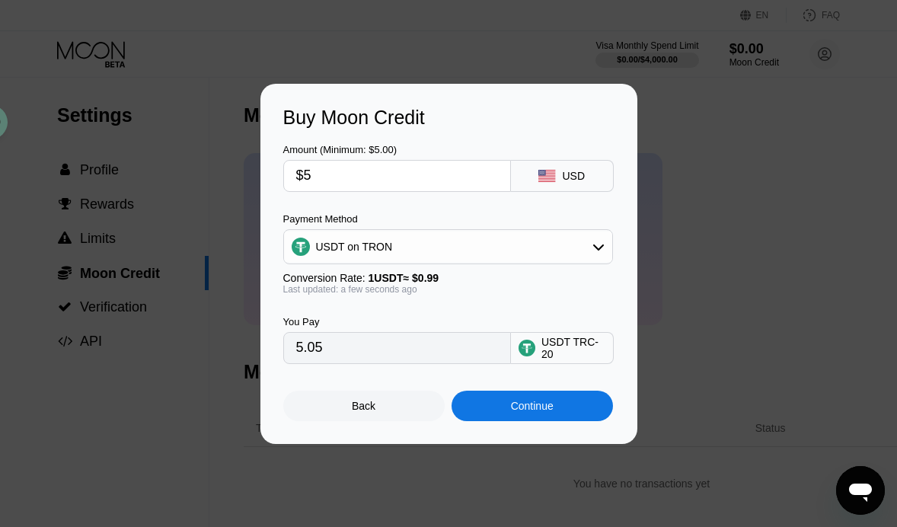
drag, startPoint x: 336, startPoint y: 174, endPoint x: 289, endPoint y: 171, distance: 47.3
click at [289, 171] on div "$5" at bounding box center [397, 176] width 228 height 32
drag, startPoint x: 340, startPoint y: 360, endPoint x: 262, endPoint y: 358, distance: 77.7
click at [262, 358] on div "Buy Moon Credit Amount (Minimum: $5.00) $5 USD Payment Method USDT on TRON Conv…" at bounding box center [448, 264] width 377 height 360
drag, startPoint x: 331, startPoint y: 178, endPoint x: 299, endPoint y: 177, distance: 32.0
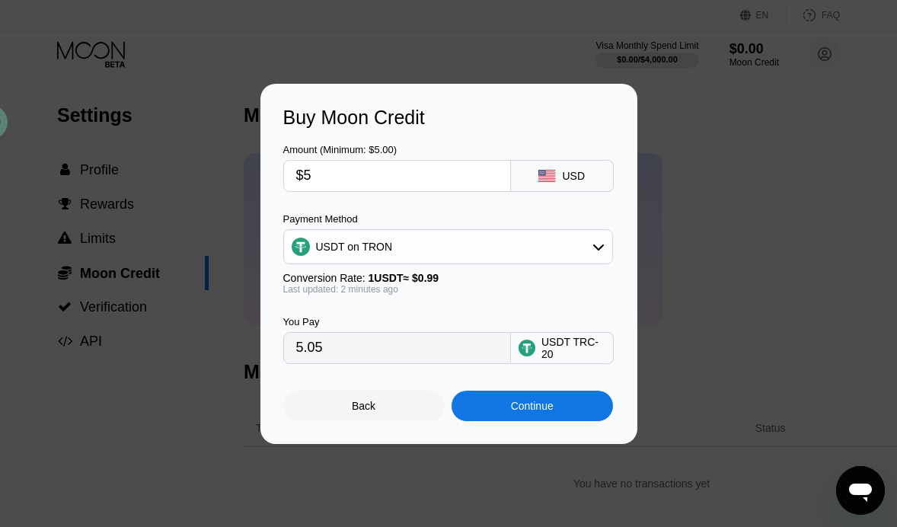
click at [299, 177] on input "$5" at bounding box center [397, 176] width 202 height 30
type input "$6"
type input "6.06"
type input "$68"
type input "68.69"
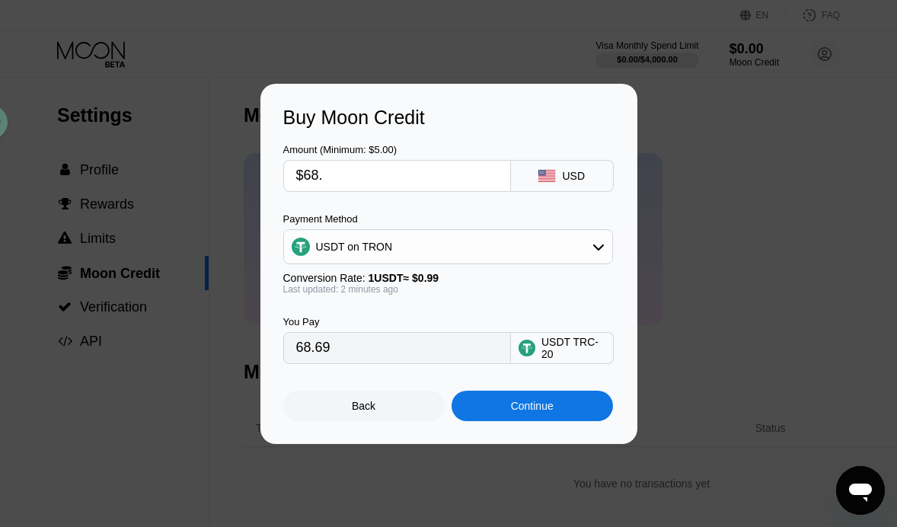
type input "$68.4"
type input "69.09"
type input "$68.44"
type input "69.13"
drag, startPoint x: 347, startPoint y: 350, endPoint x: 240, endPoint y: 346, distance: 107.4
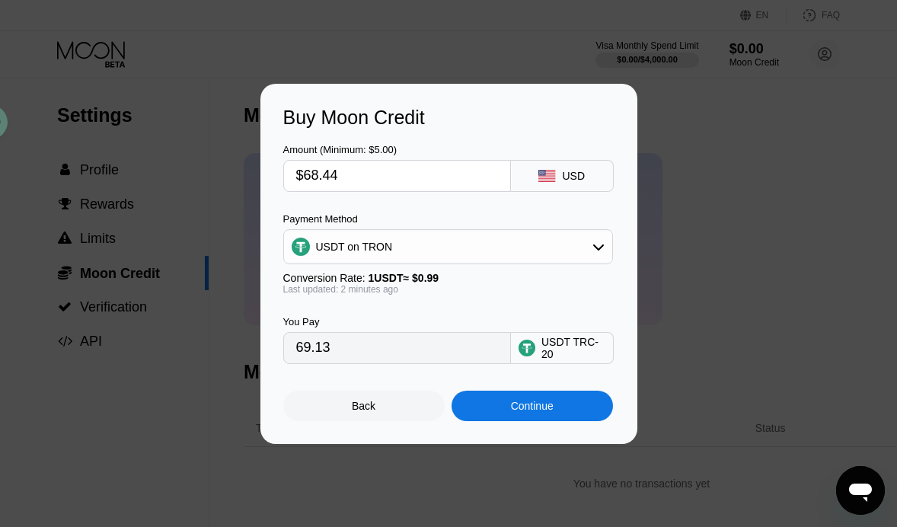
click at [240, 346] on div "Buy Moon Credit Amount (Minimum: $5.00) $68.44 USD Payment Method USDT on TRON …" at bounding box center [448, 264] width 897 height 360
drag, startPoint x: 339, startPoint y: 176, endPoint x: 311, endPoint y: 174, distance: 28.3
click at [311, 174] on input "$68.44" at bounding box center [397, 176] width 202 height 30
type input "$67"
type input "67.68"
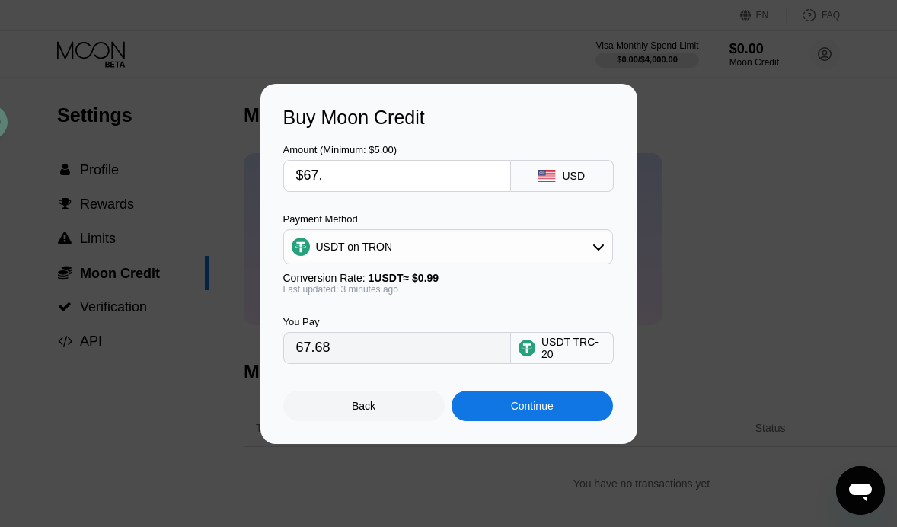
type input "$67.4"
type input "68.08"
type input "$67.44"
type input "68.12"
type input "$67.4"
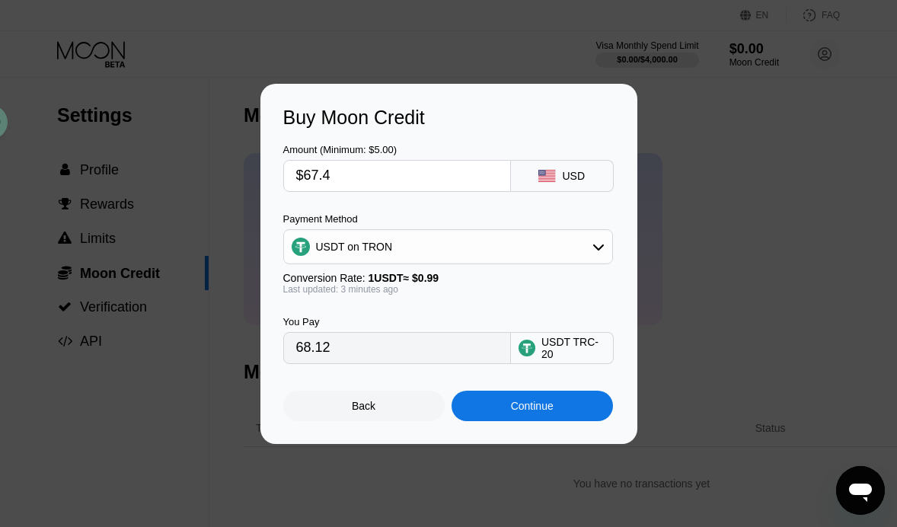
type input "68.08"
type input "$67.48"
type input "68.16"
type input "$67.4"
type input "68.08"
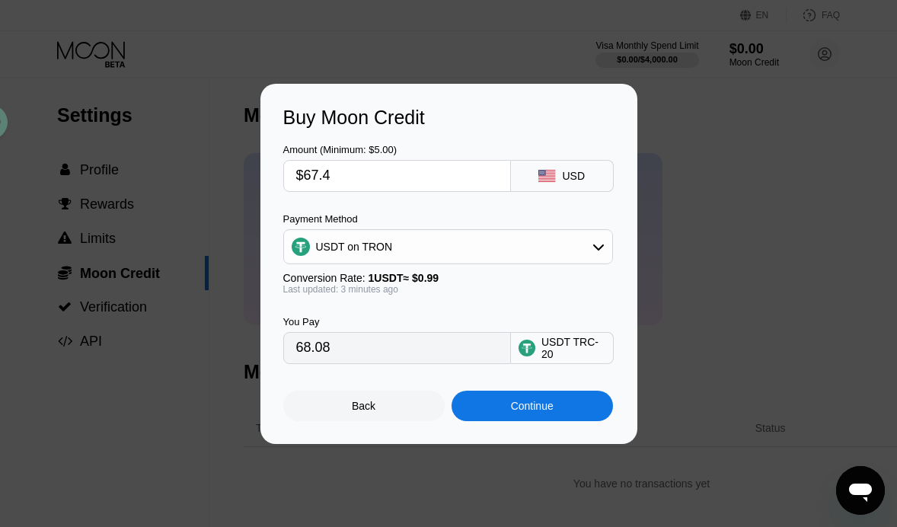
type input "$67."
type input "67.68"
type input "$67.5"
type input "68.18"
type input "$67."
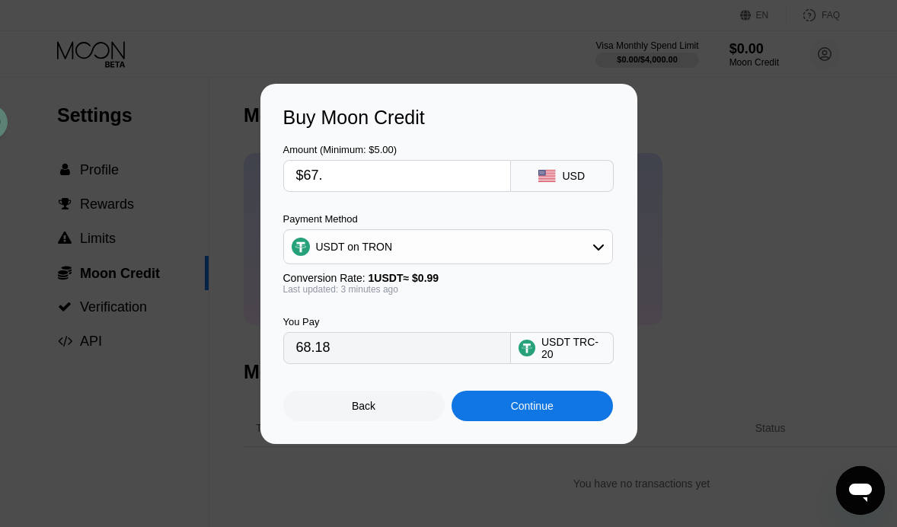
type input "67.68"
type input "$676"
type input "682.83"
type input "$6760"
type input "6828.28"
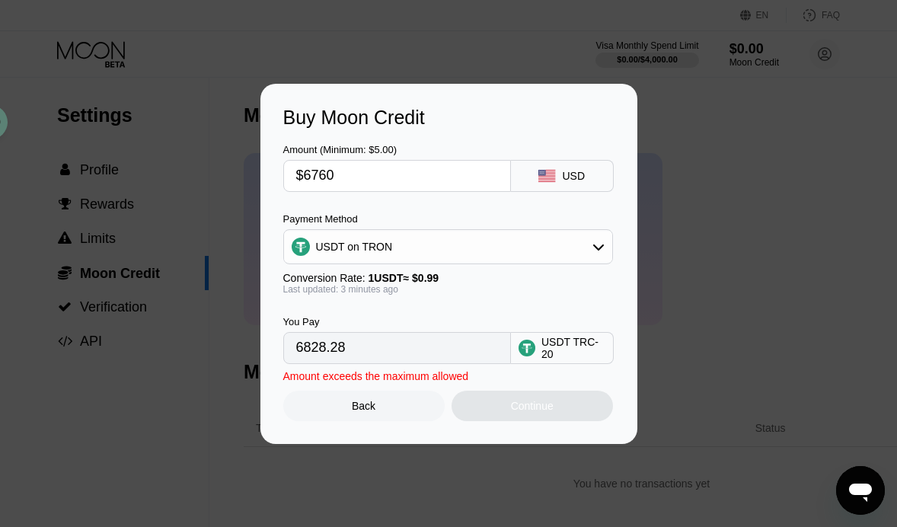
type input "$676"
type input "682.83"
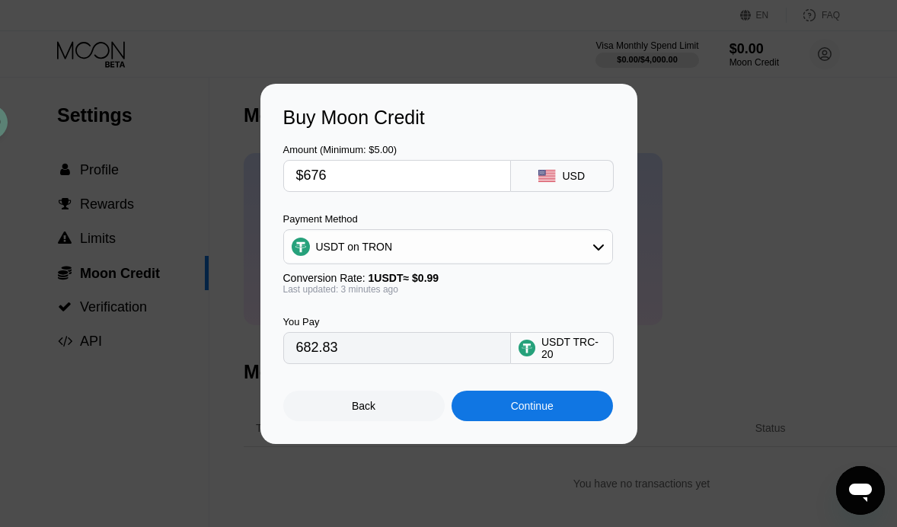
type input "$67"
type input "67.68"
type input "$67.6"
type input "68.28"
type input "$67."
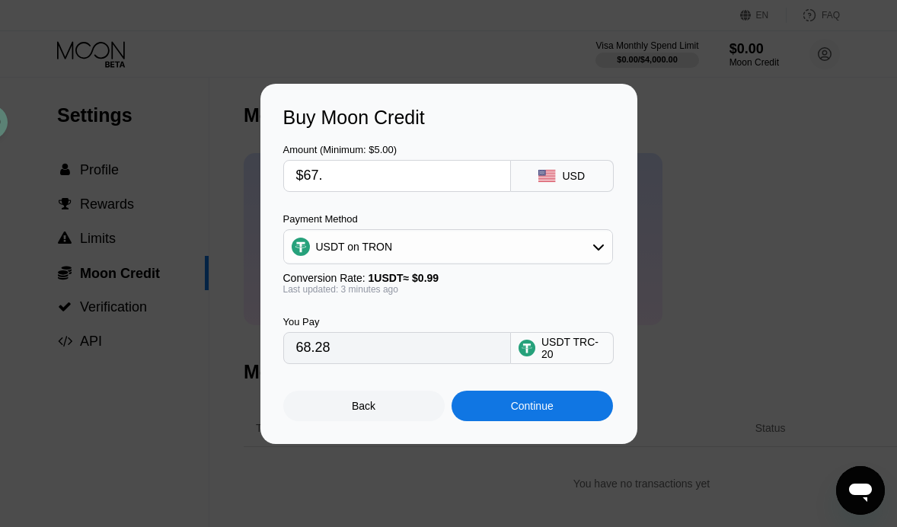
type input "67.68"
type input "$67.8"
type input "68.48"
type input "$67."
type input "67.68"
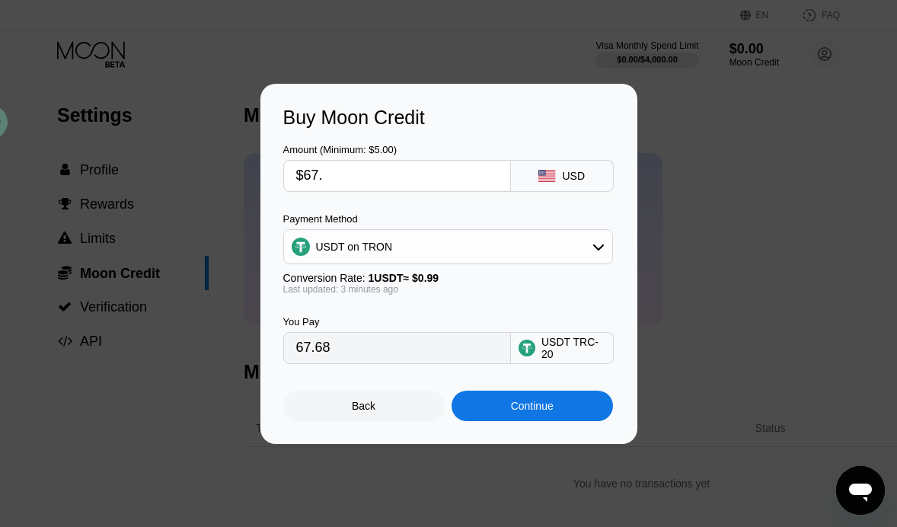
type input "$67.7"
type input "68.38"
type input "$67.75"
type input "68.43"
type input "$67.75"
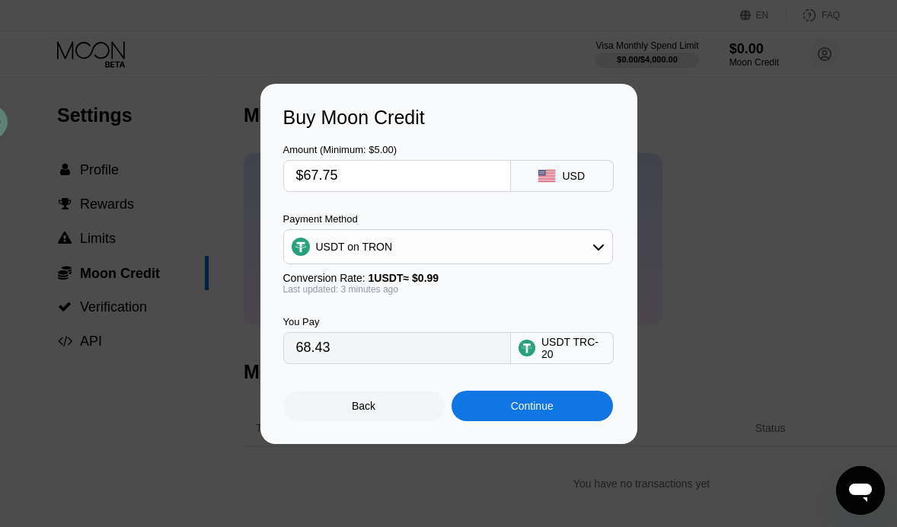
drag, startPoint x: 474, startPoint y: 89, endPoint x: 436, endPoint y: 89, distance: 38.1
click at [436, 89] on div "Buy Moon Credit Amount (Minimum: $5.00) $67.75 USD Payment Method USDT on TRON …" at bounding box center [448, 264] width 377 height 360
drag, startPoint x: 353, startPoint y: 356, endPoint x: 283, endPoint y: 360, distance: 70.2
click at [283, 360] on div "68.43" at bounding box center [397, 348] width 228 height 32
click at [529, 412] on div "Continue" at bounding box center [532, 406] width 43 height 12
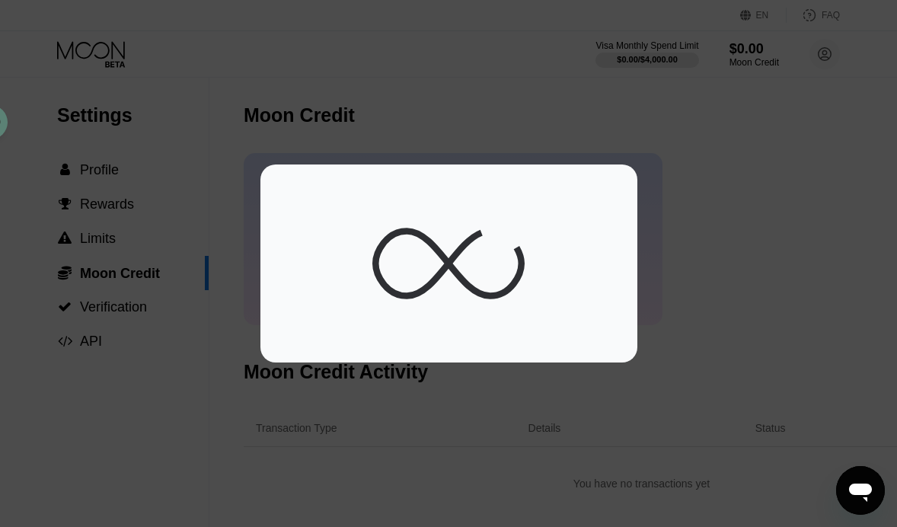
click at [416, 421] on div at bounding box center [454, 269] width 909 height 538
click at [158, 154] on div at bounding box center [454, 269] width 909 height 538
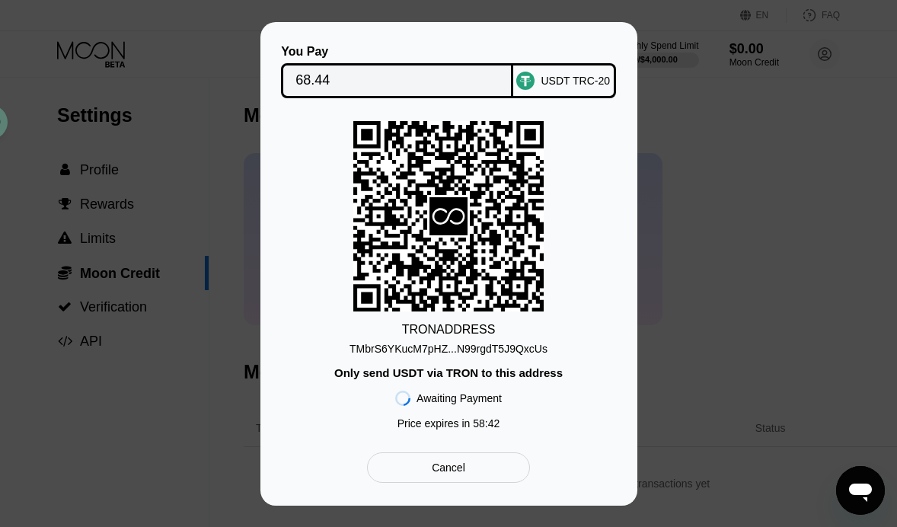
click at [464, 471] on div "Cancel" at bounding box center [449, 468] width 34 height 14
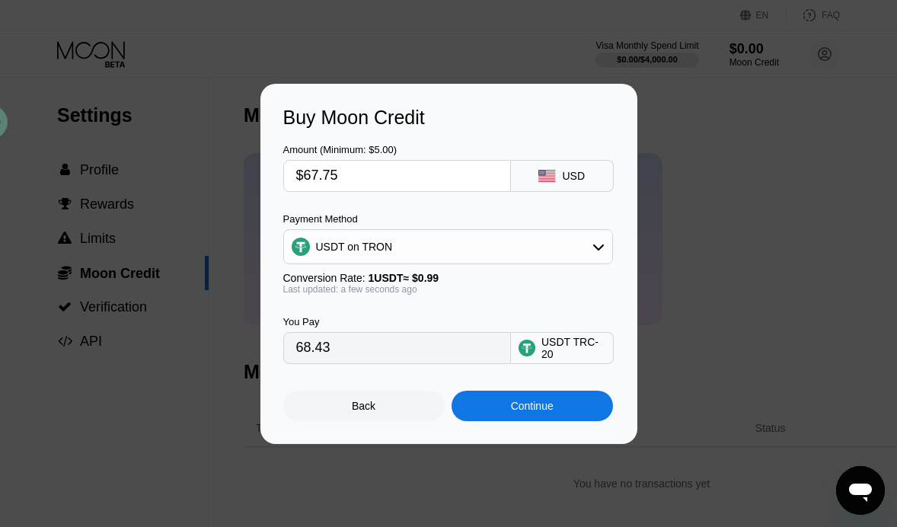
click at [557, 171] on div "USD" at bounding box center [562, 176] width 103 height 32
click at [521, 412] on div "Continue" at bounding box center [532, 406] width 43 height 12
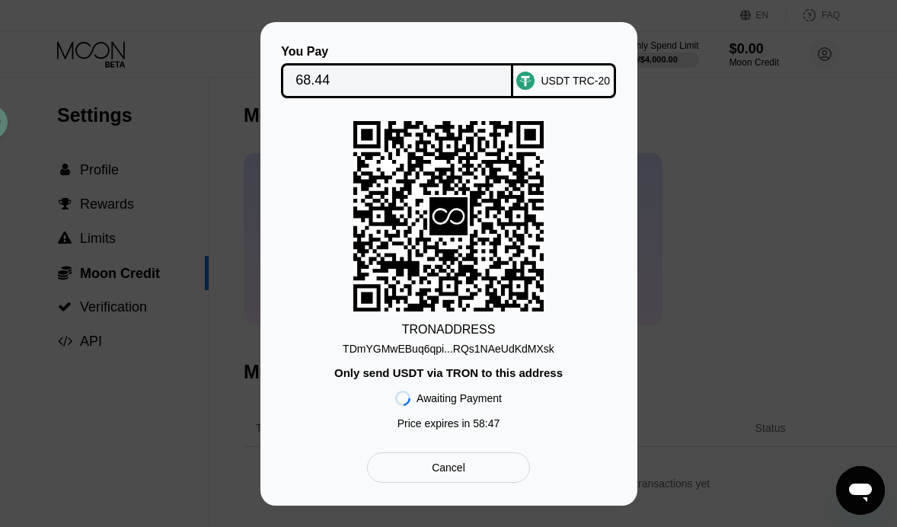
click at [417, 355] on div "TDmYGMwEBuq6qpi...RQs1NAeUdKdMXsk" at bounding box center [449, 349] width 212 height 12
